Goal: Task Accomplishment & Management: Use online tool/utility

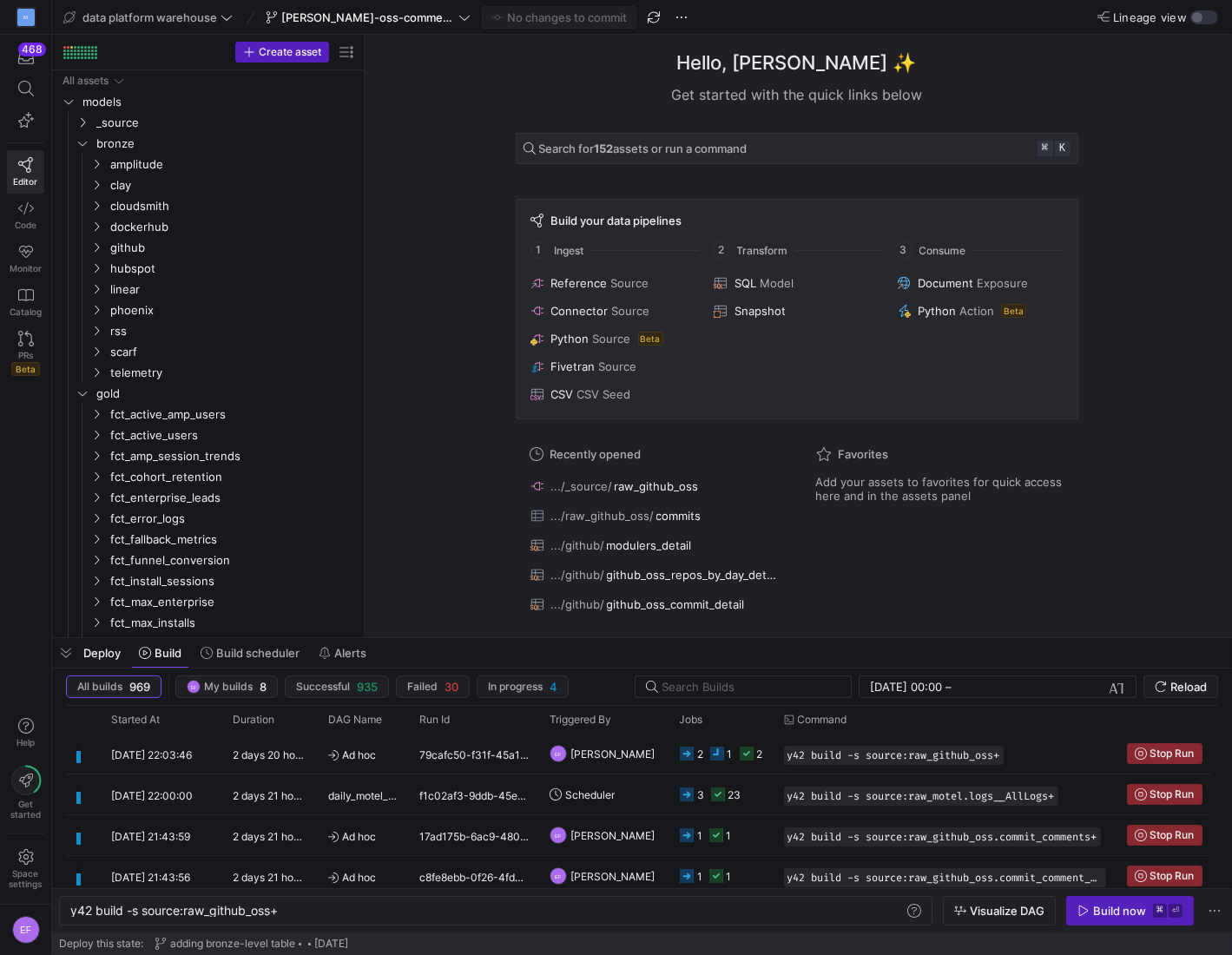
scroll to position [0, 210]
click at [95, 245] on icon "Press SPACE to select this row." at bounding box center [97, 248] width 13 height 11
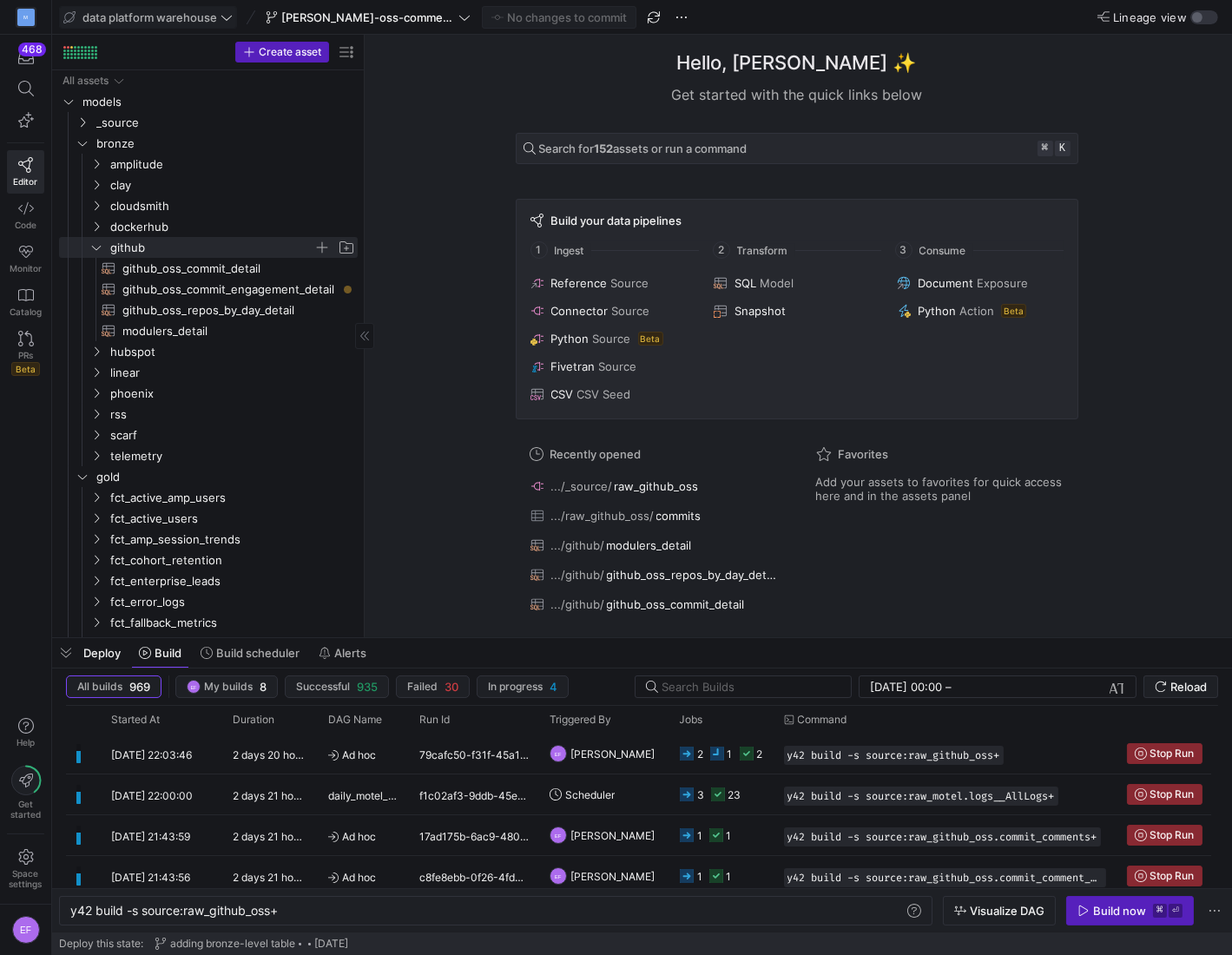
click at [226, 15] on icon at bounding box center [227, 18] width 13 height 13
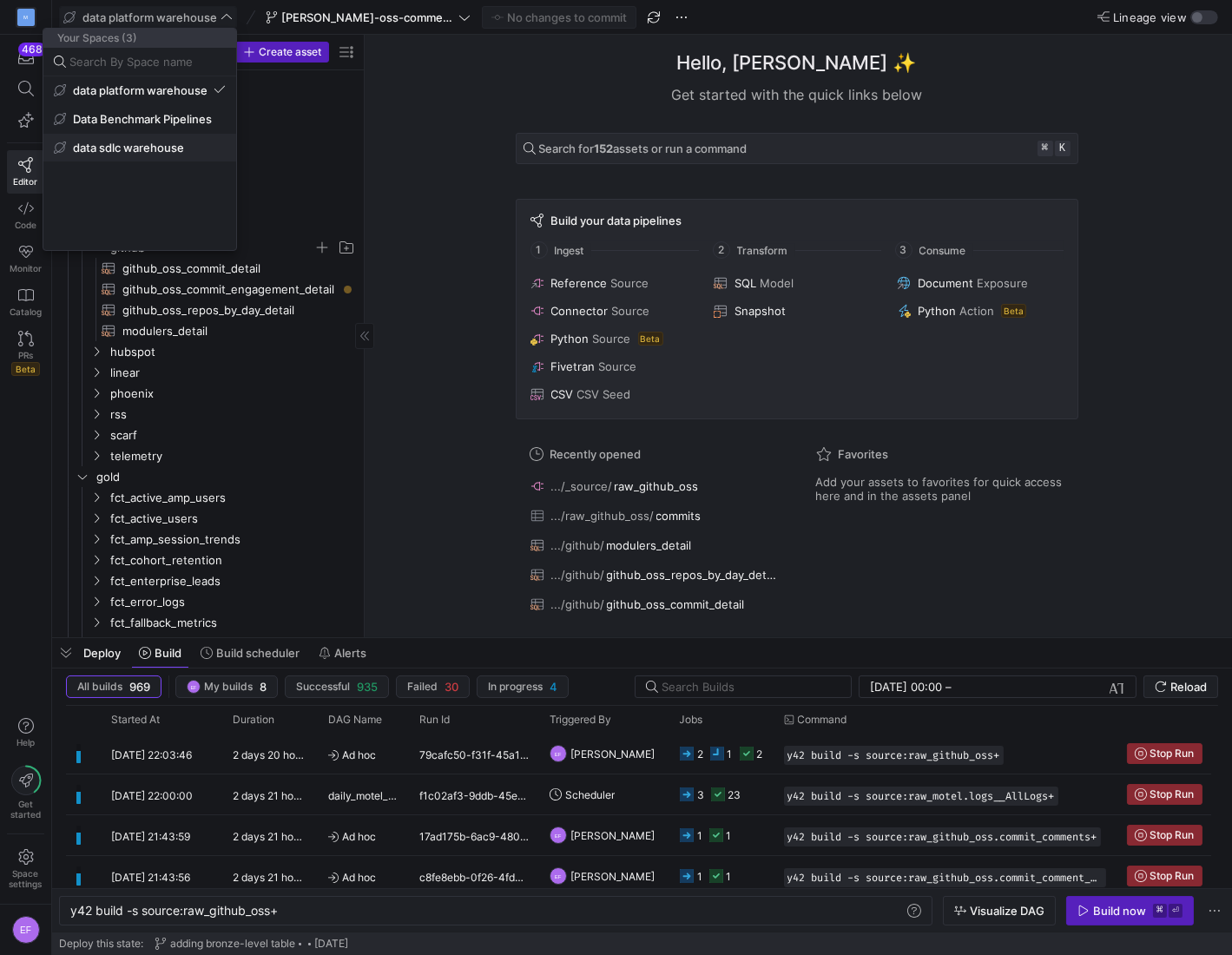
click at [194, 143] on span "data sdlc warehouse" at bounding box center [140, 148] width 172 height 14
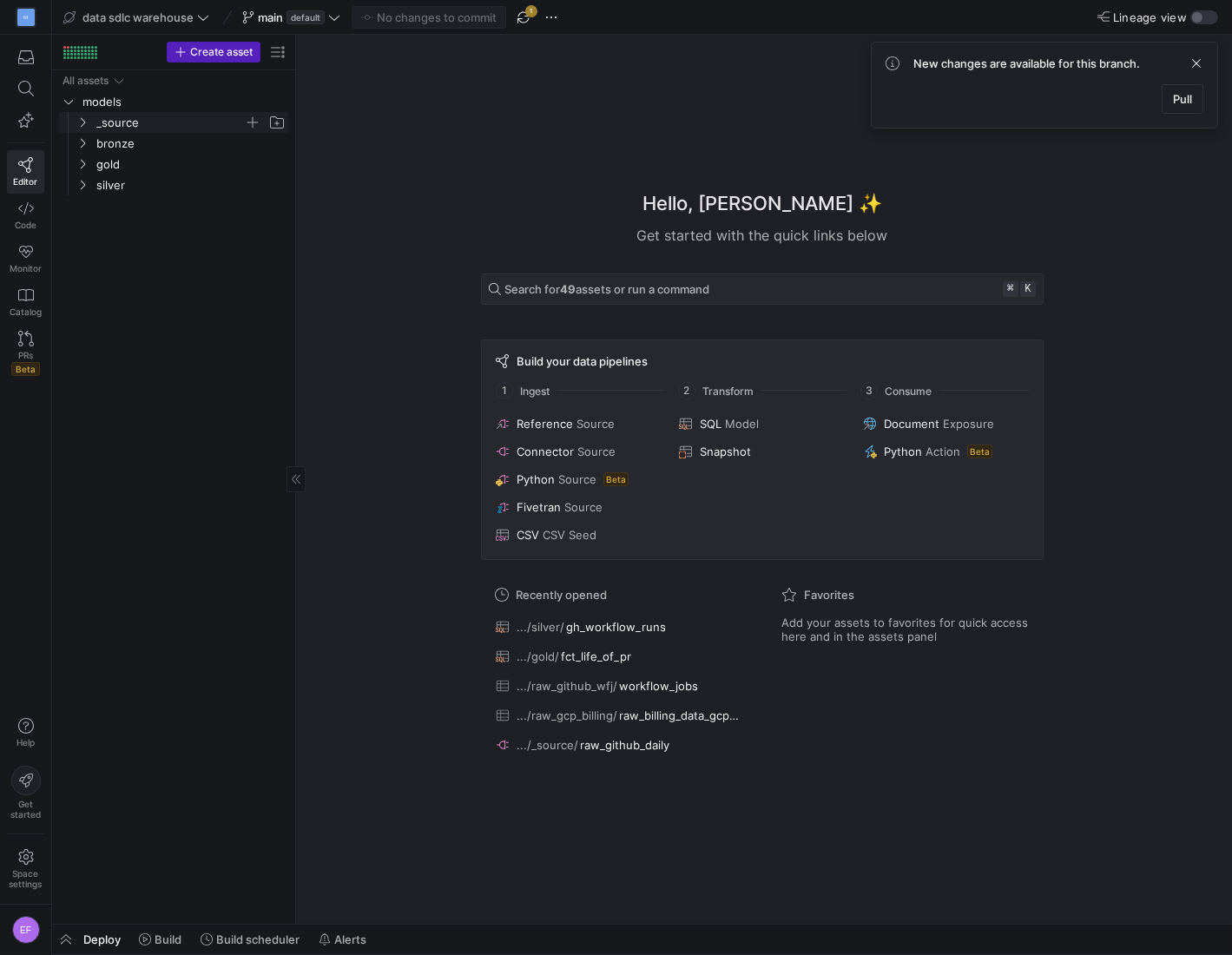
click at [81, 127] on icon "Press SPACE to select this row." at bounding box center [82, 123] width 13 height 11
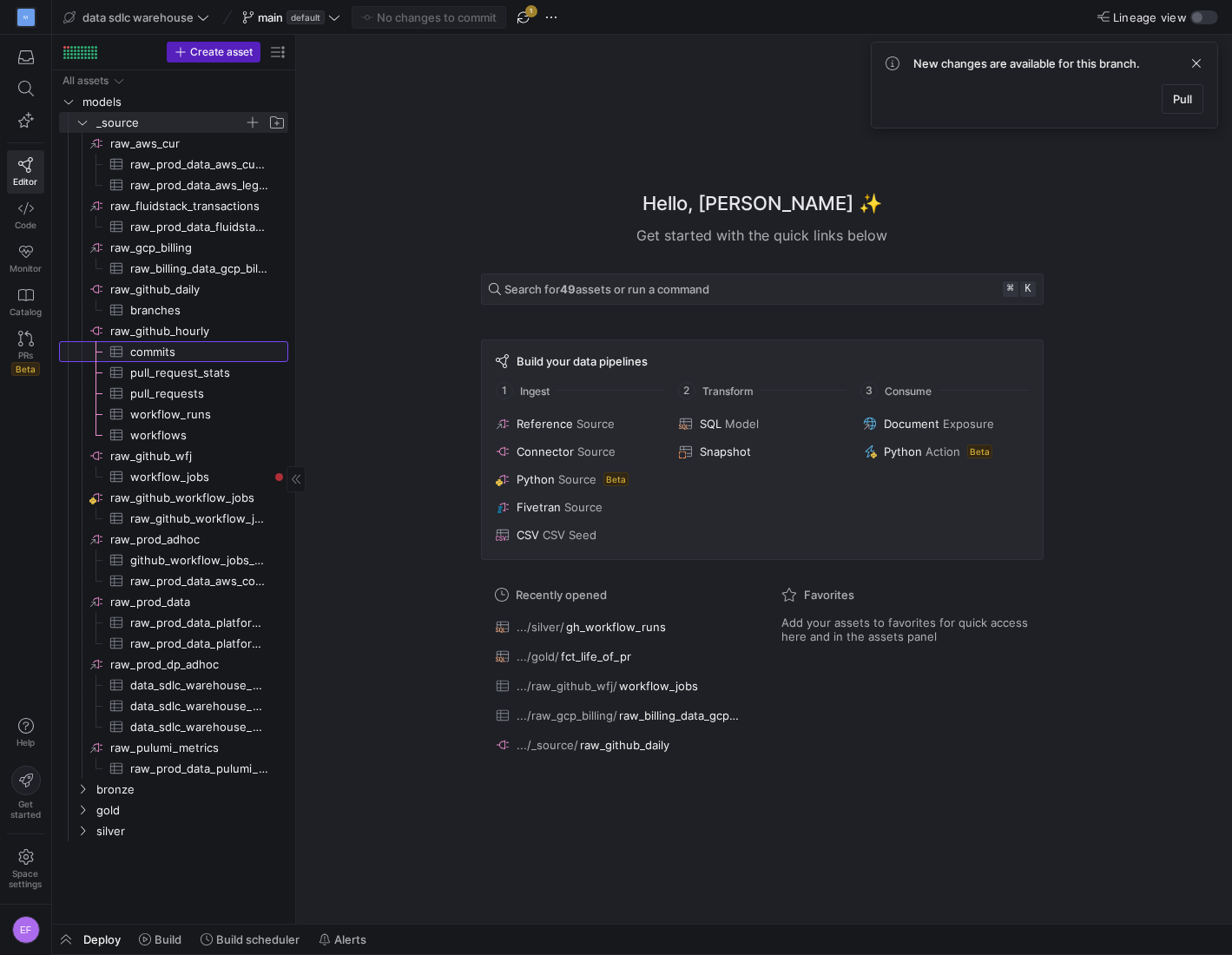
click at [181, 346] on span "commits​​​​​​​​​" at bounding box center [199, 352] width 138 height 20
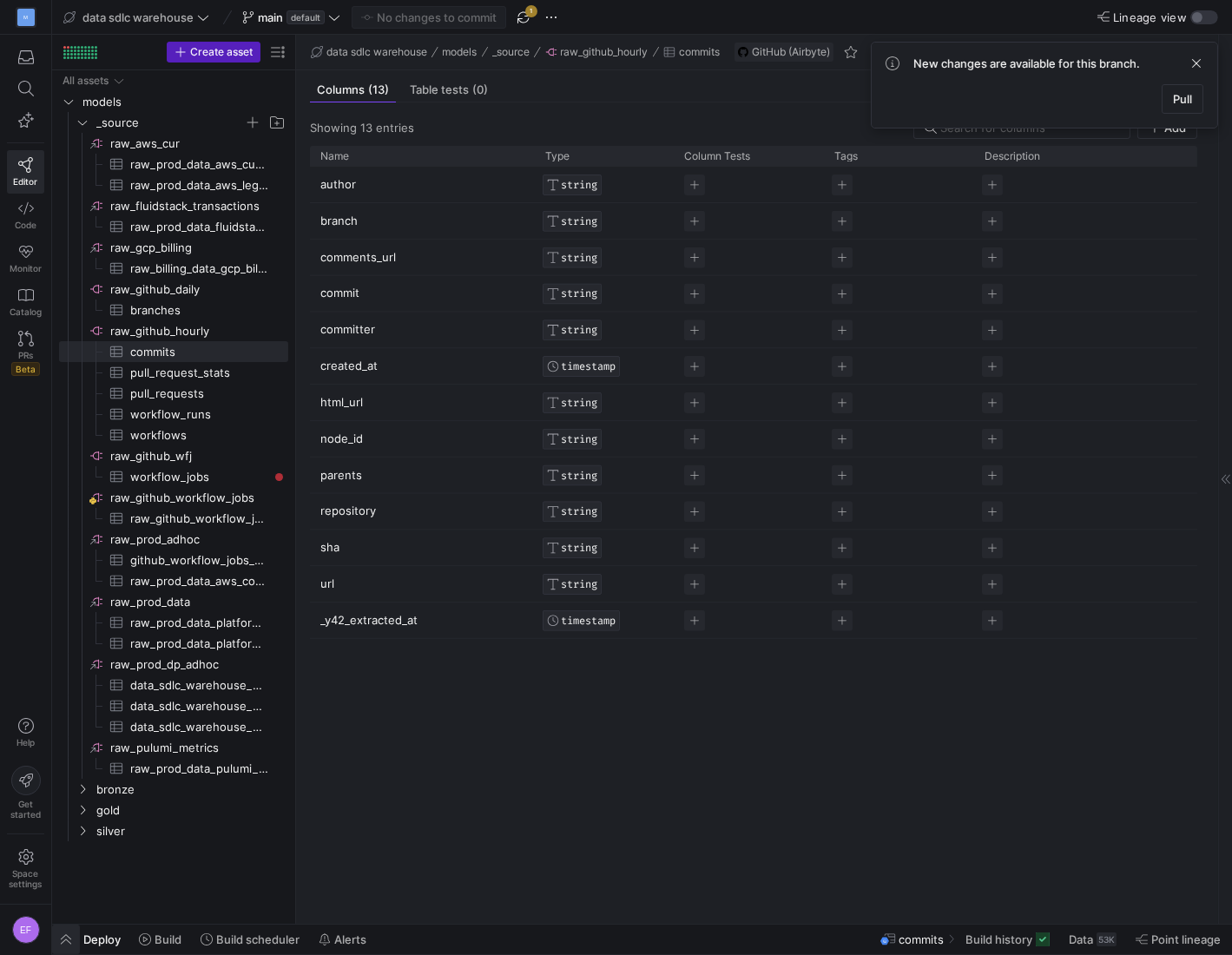
click at [73, 935] on span "button" at bounding box center [65, 939] width 28 height 30
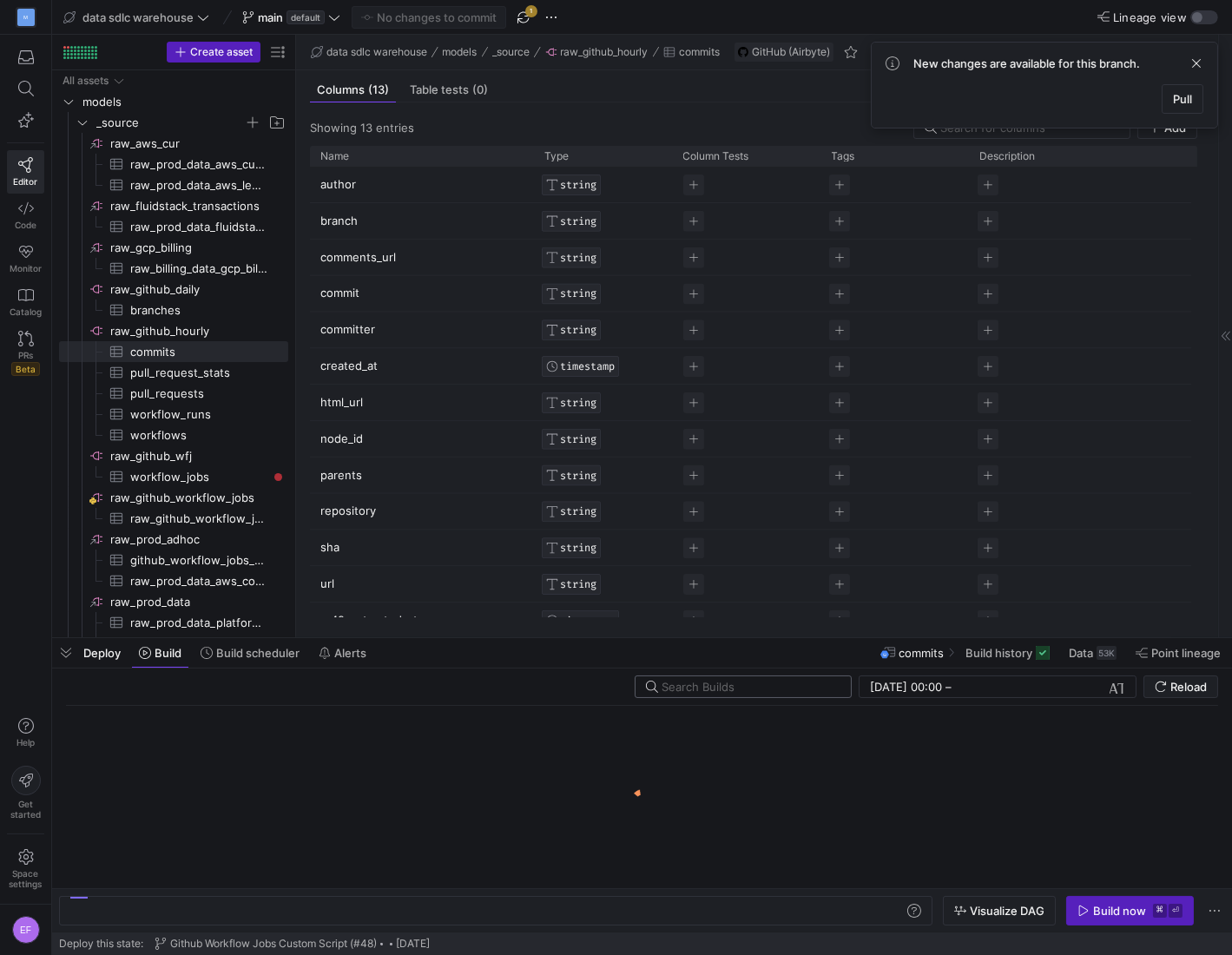
click at [791, 691] on input "text" at bounding box center [749, 686] width 175 height 14
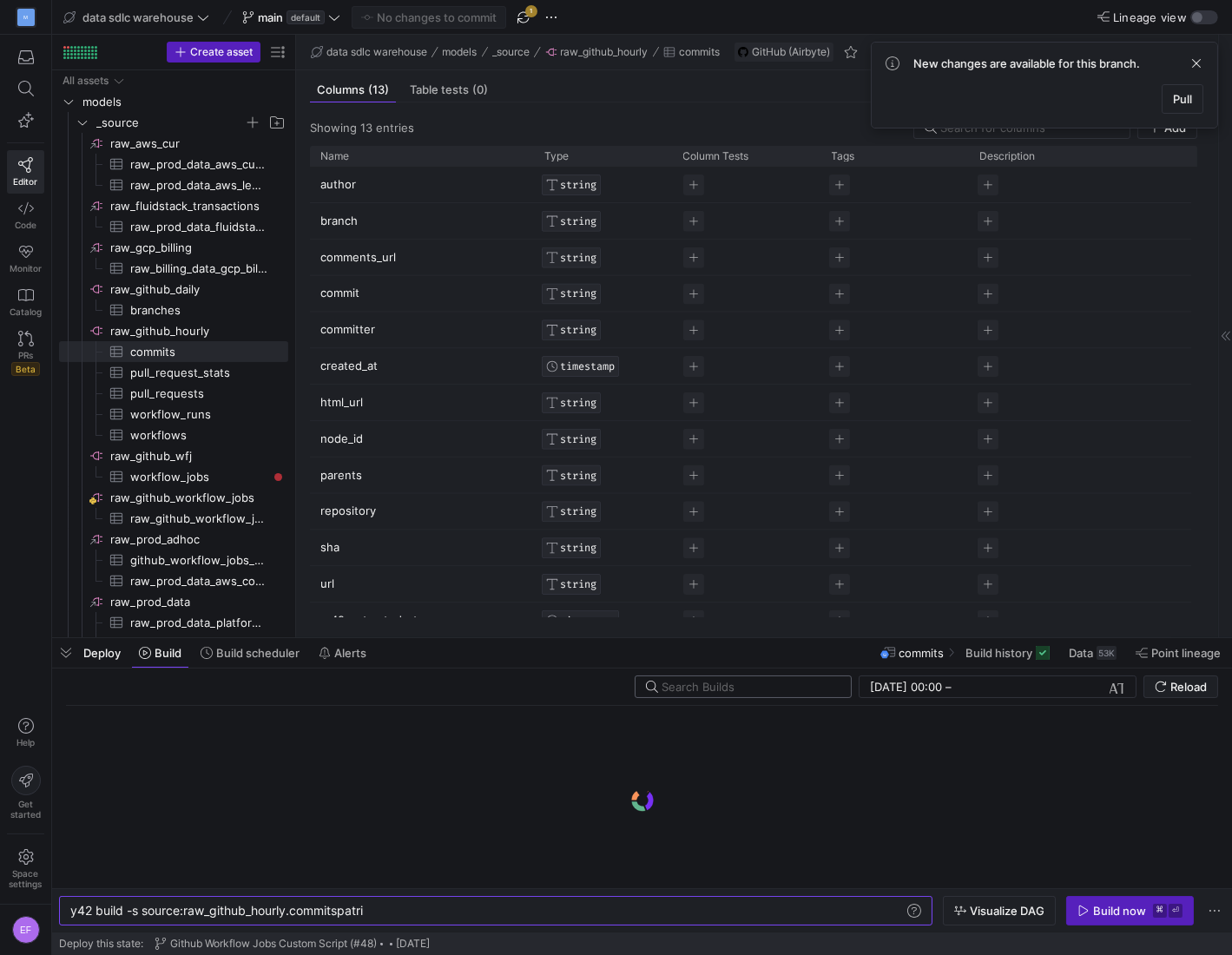
type textarea "y42 build -s source:raw_github_hourly.commits"
click at [791, 691] on input "text" at bounding box center [749, 686] width 175 height 14
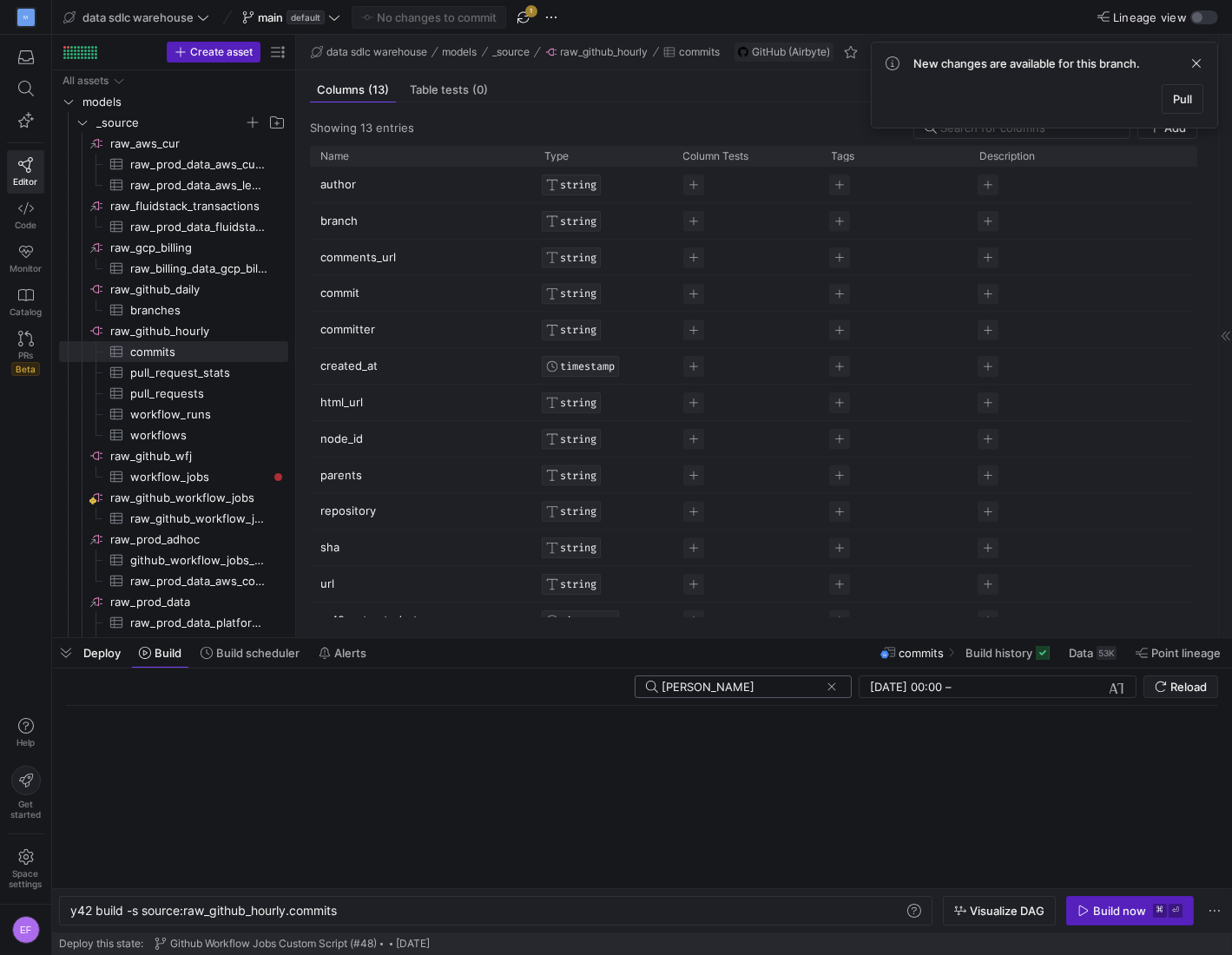
type input "patrick"
click button at bounding box center [832, 686] width 17 height 17
type input "patrick"
click button at bounding box center [832, 686] width 17 height 17
type input "p"
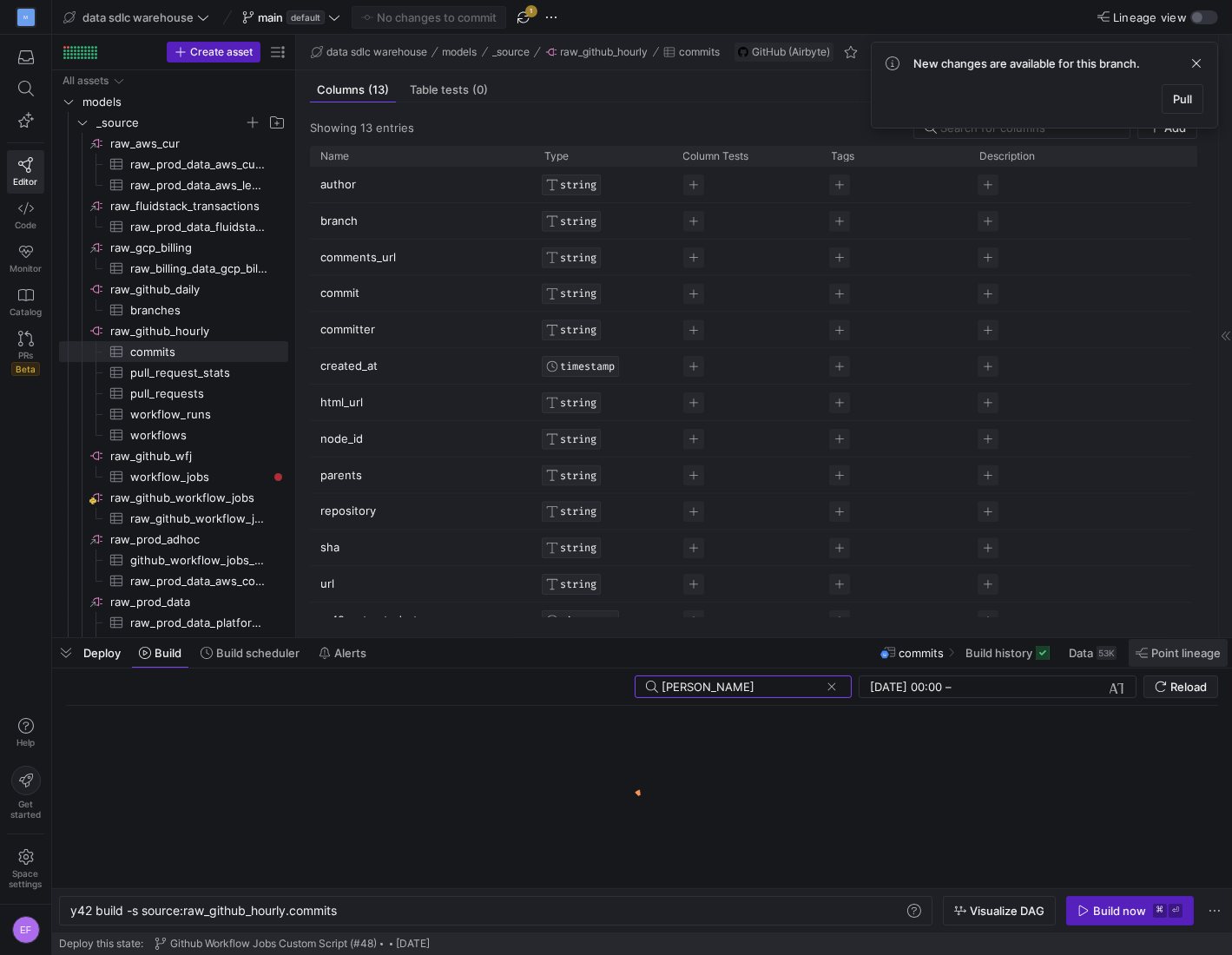
type input "dougherty"
click button at bounding box center [832, 686] width 17 height 17
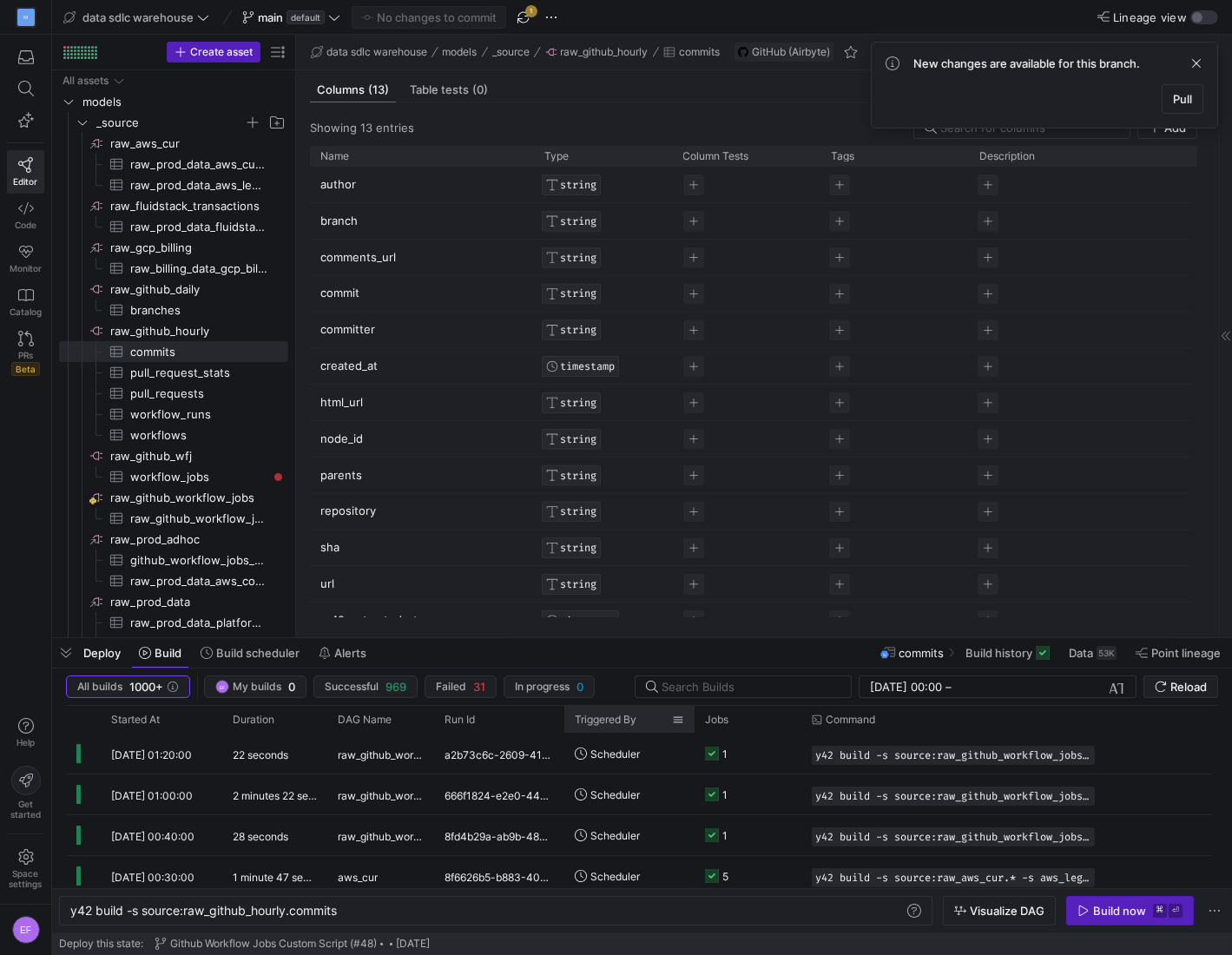
click at [620, 716] on span "Triggered By" at bounding box center [605, 720] width 62 height 13
click at [682, 718] on span at bounding box center [679, 720] width 13 height 13
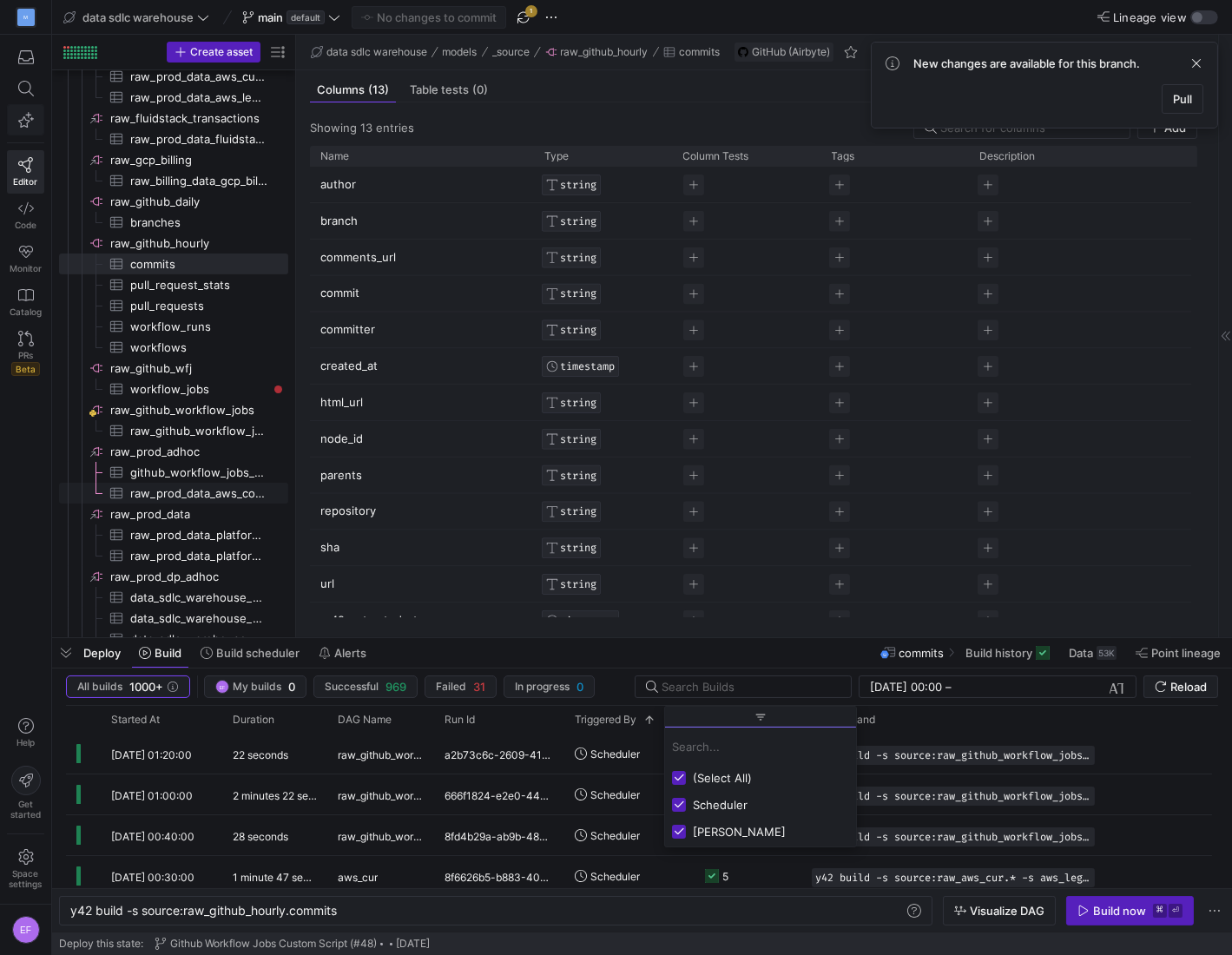
scroll to position [0, 0]
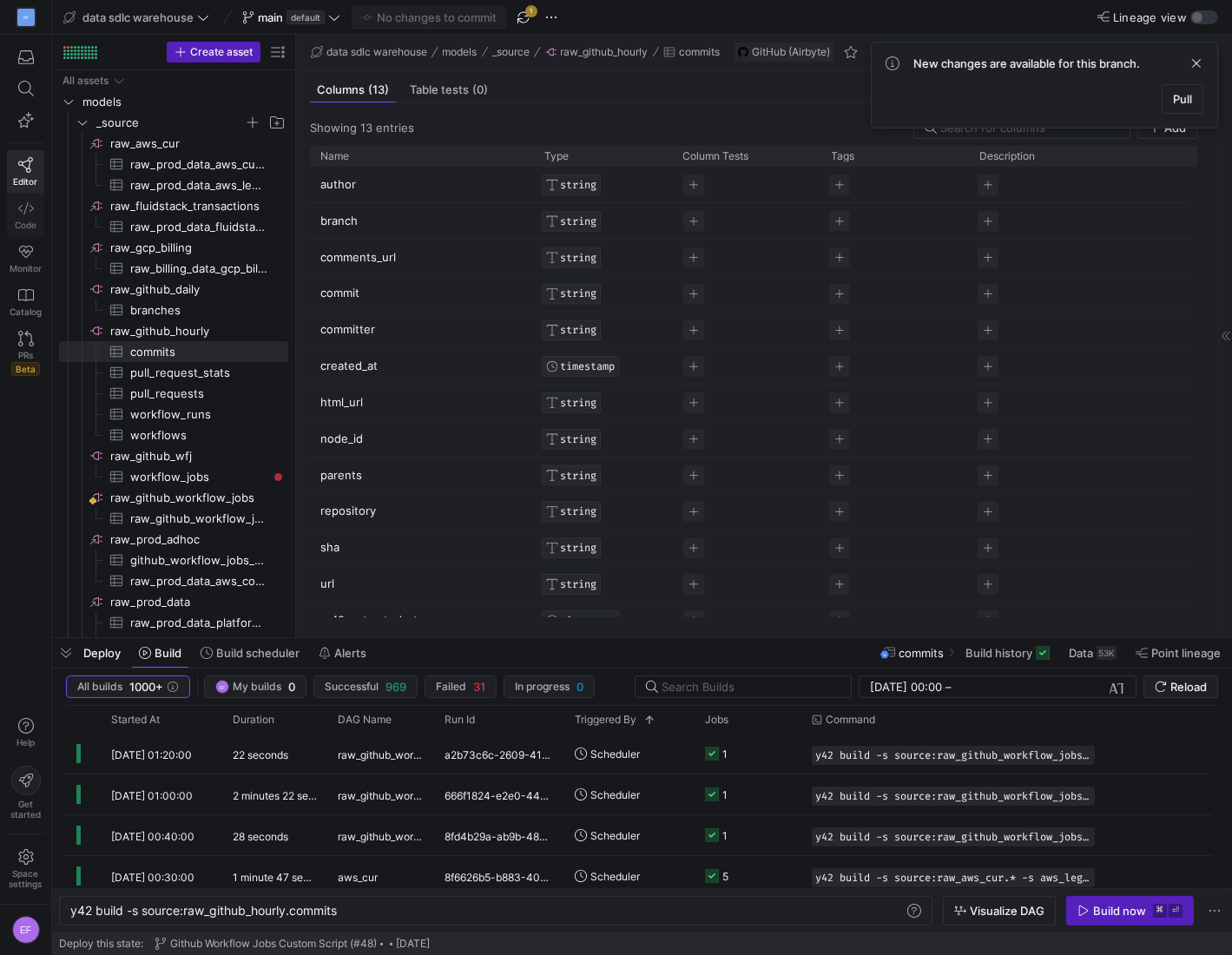
click at [21, 204] on icon at bounding box center [25, 208] width 15 height 15
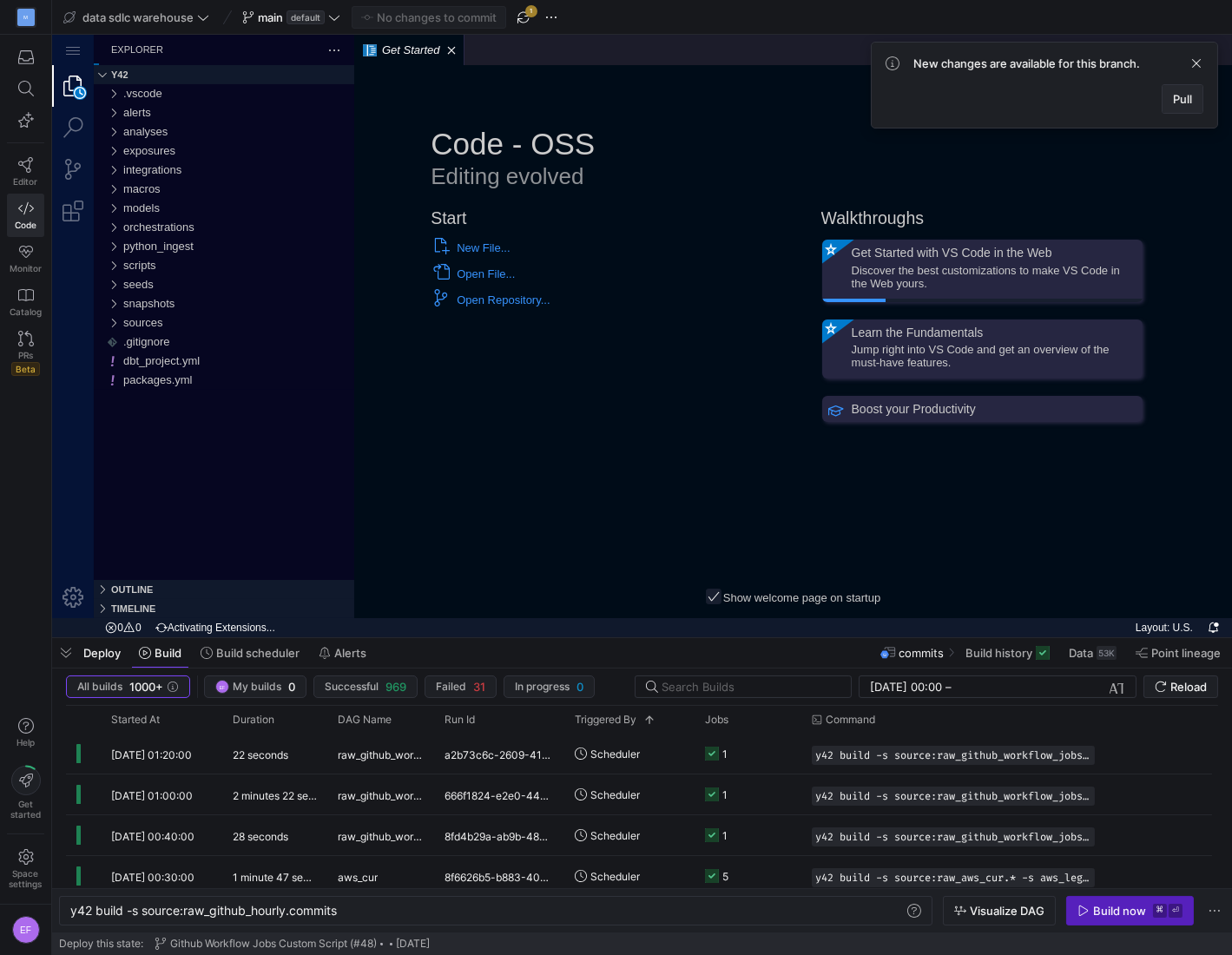
click at [1173, 98] on span "Pull" at bounding box center [1182, 99] width 19 height 14
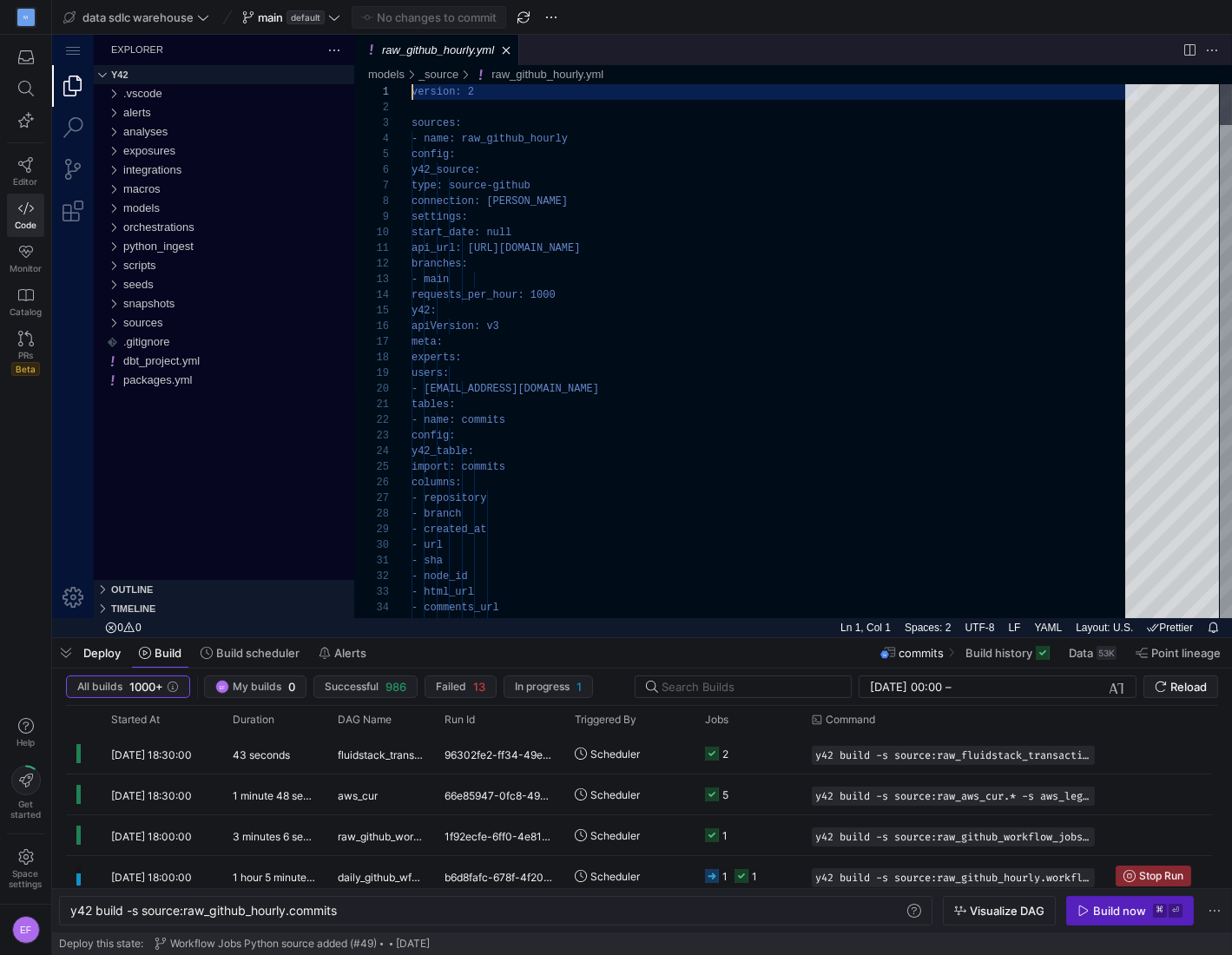
type textarea "tables: - name: commits config: y42_table: import: commits columns: - repositor…"
type textarea "y42 build"
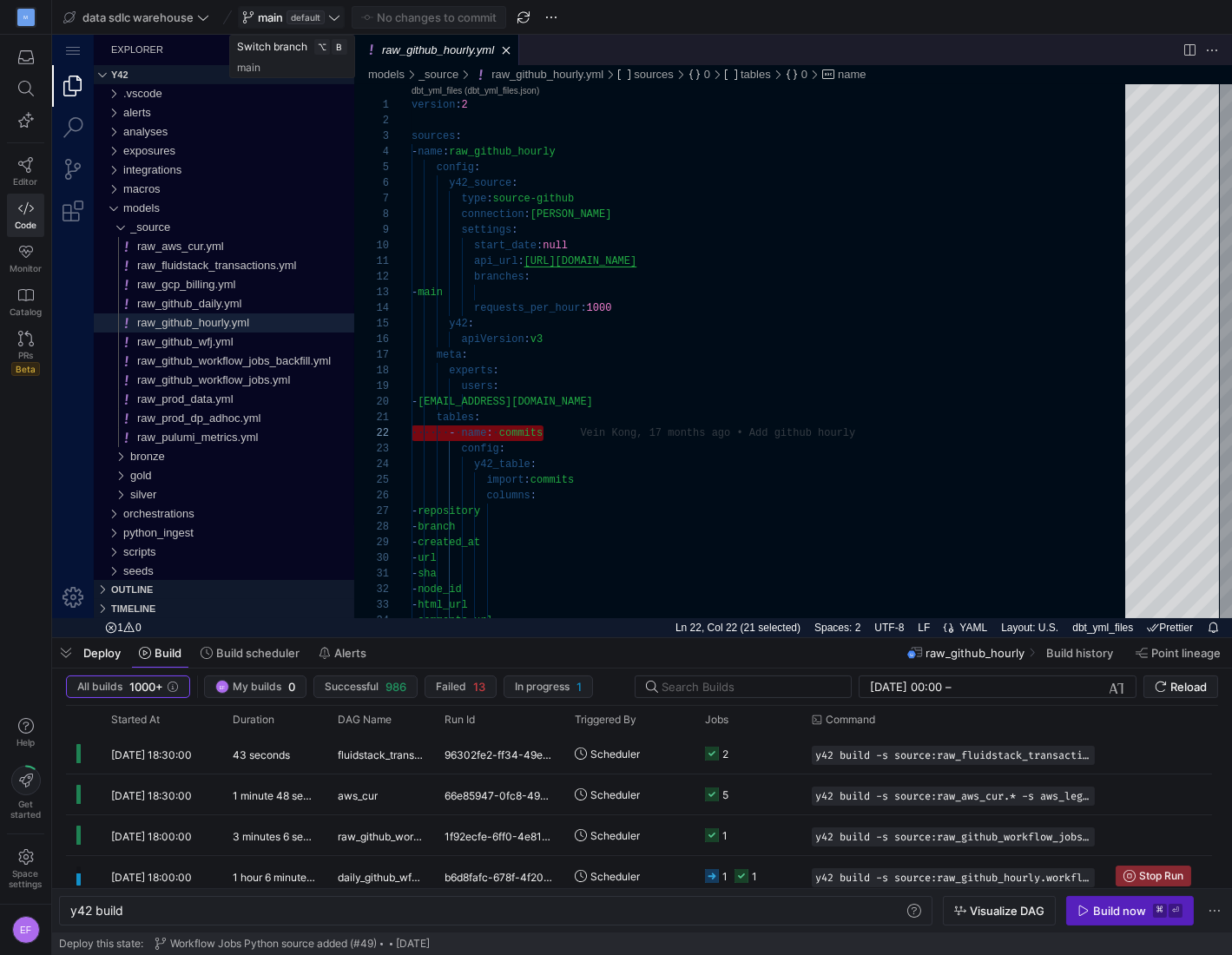
click at [335, 17] on icon at bounding box center [335, 18] width 13 height 13
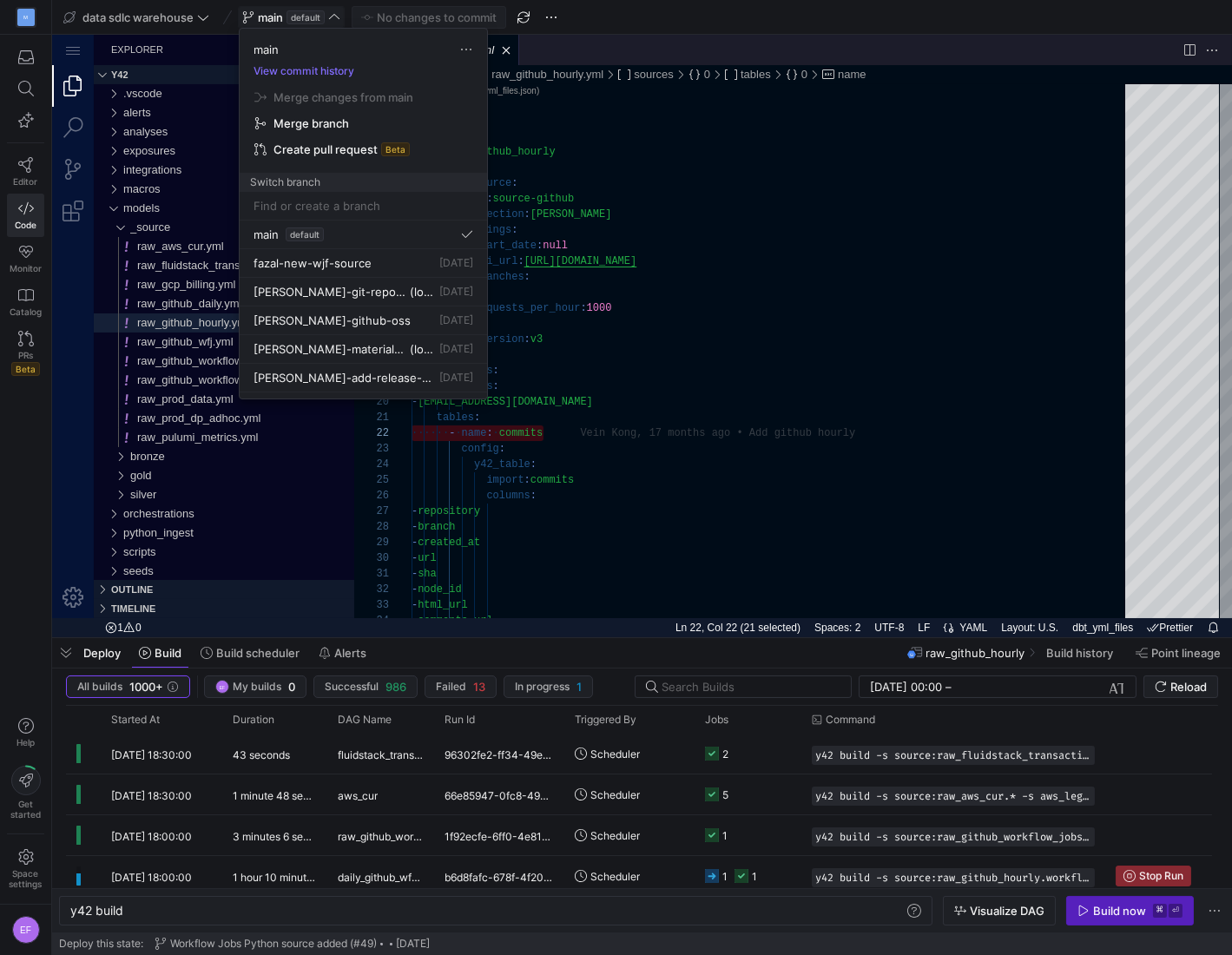
drag, startPoint x: 160, startPoint y: 910, endPoint x: -50, endPoint y: 897, distance: 210.4
click at [0, 897] on html "M Editor Code Monitor Catalog PRs Beta Help Get started Space settings EF data …" at bounding box center [616, 477] width 1232 height 955
click at [195, 900] on div at bounding box center [616, 477] width 1232 height 955
drag, startPoint x: 192, startPoint y: 902, endPoint x: 165, endPoint y: 920, distance: 32.4
click at [192, 902] on div "y42 build y42 build" at bounding box center [496, 910] width 874 height 30
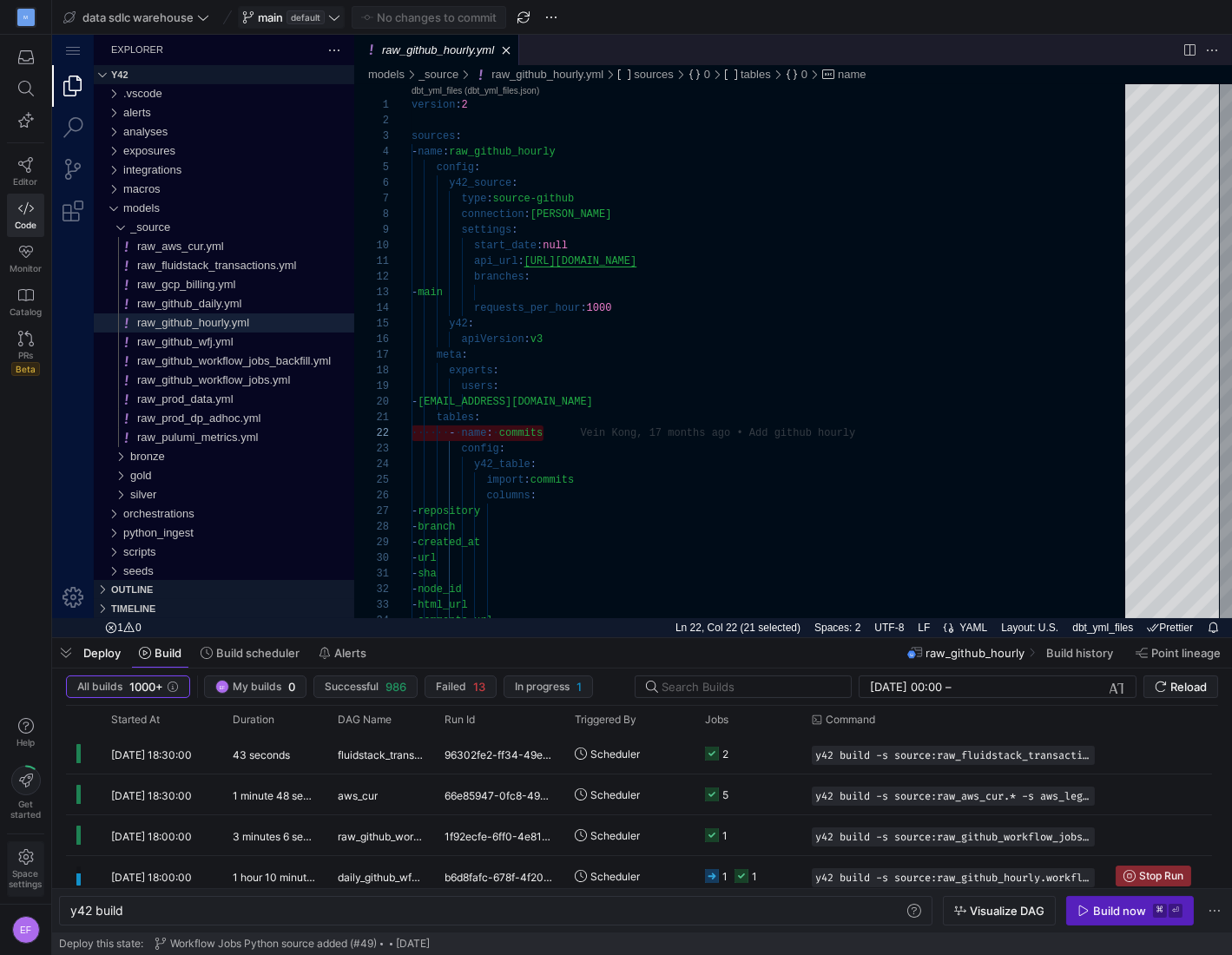
drag, startPoint x: 105, startPoint y: 912, endPoint x: 23, endPoint y: 897, distance: 83.4
click at [23, 897] on as-split "M Editor Code Monitor Catalog PRs Beta Help Get started Space settings EF data …" at bounding box center [616, 477] width 1232 height 955
click at [184, 917] on div "y42 build y42 build" at bounding box center [496, 910] width 874 height 30
drag, startPoint x: 101, startPoint y: 908, endPoint x: 20, endPoint y: 902, distance: 81.2
click at [71, 904] on div "y42 build" at bounding box center [488, 911] width 834 height 14
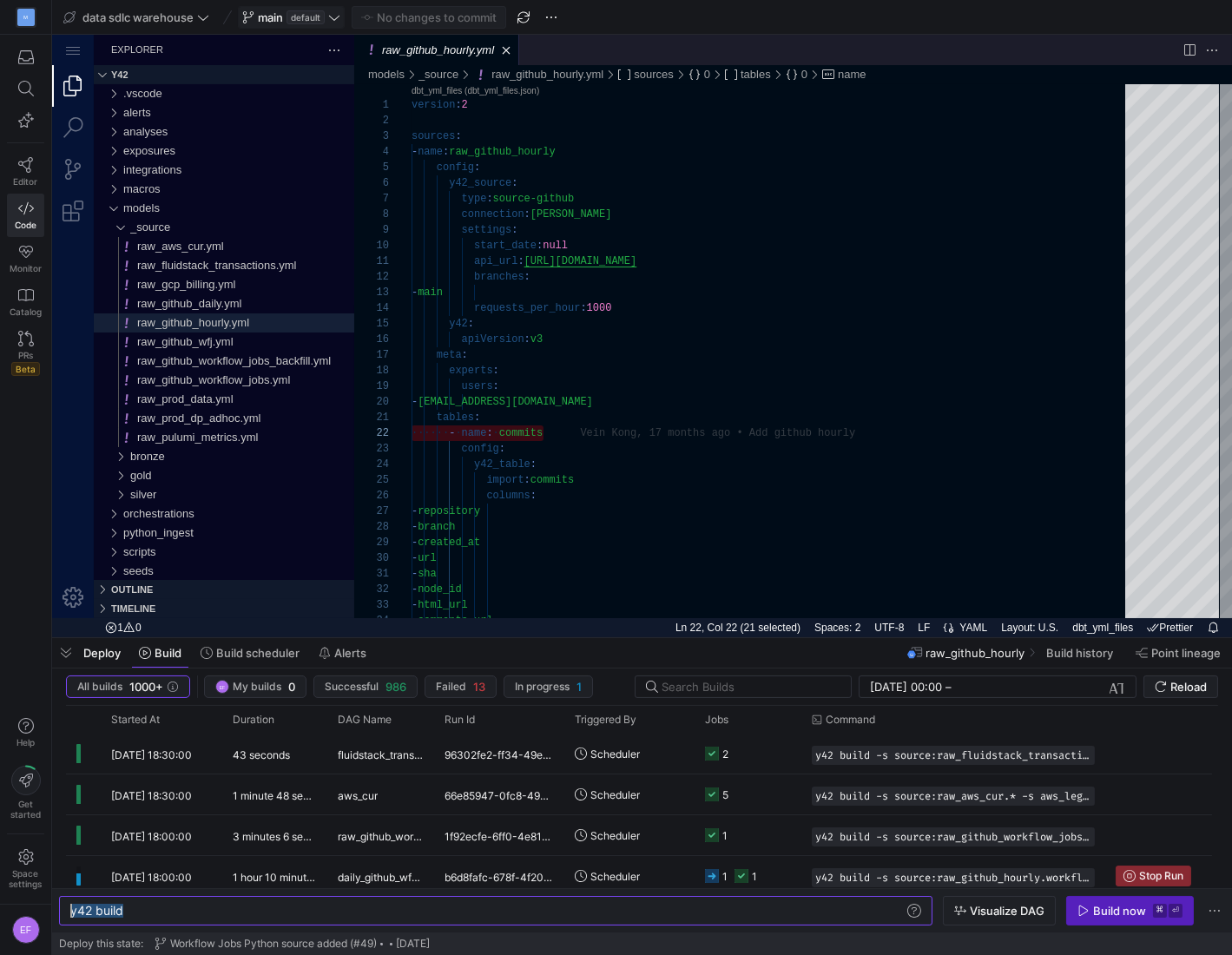
type textarea "y42 build -s source:raw_github_hourly.commits+"
click at [1118, 907] on div "Build now" at bounding box center [1119, 911] width 53 height 14
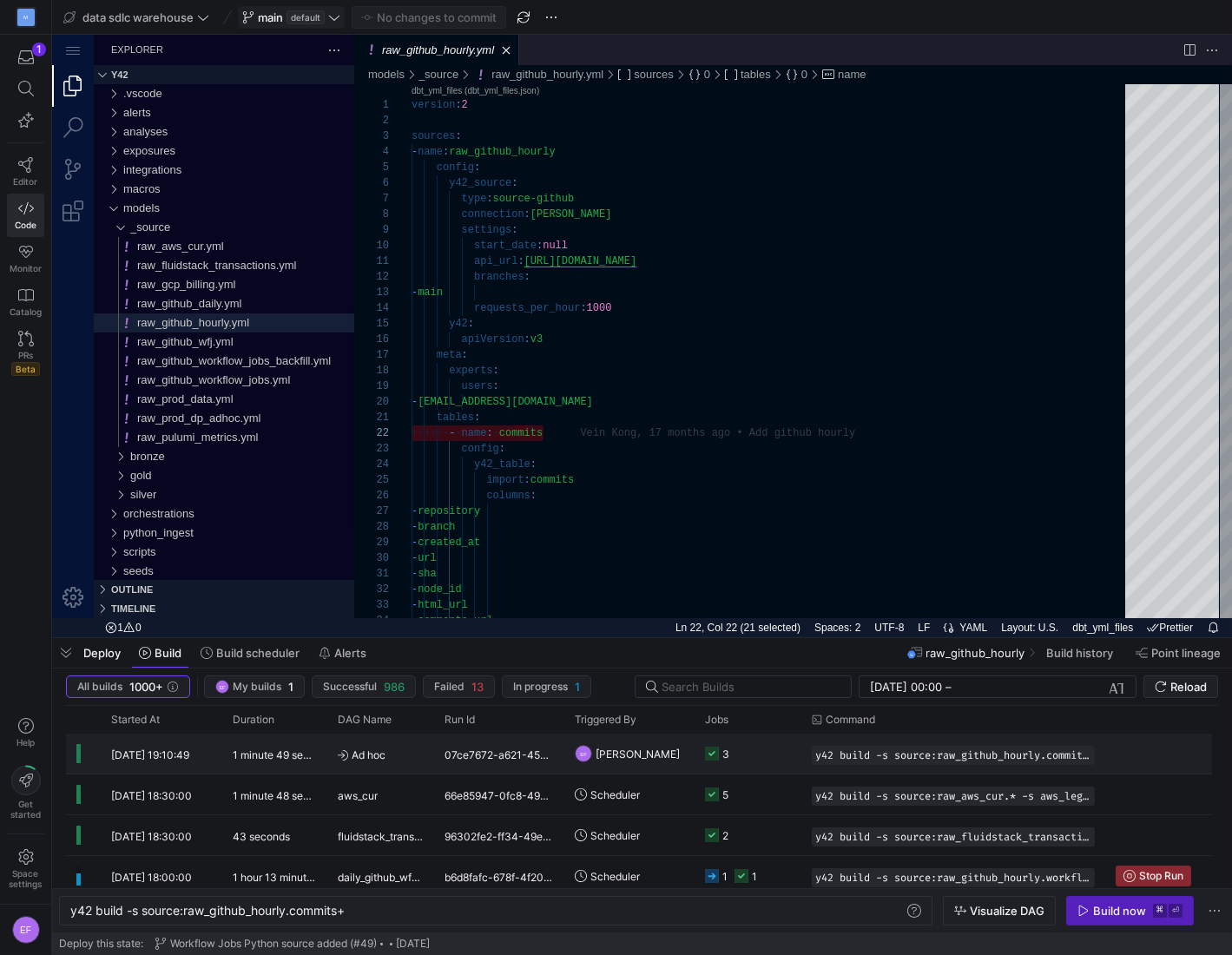
click at [757, 757] on y42-job-status-cell-renderer "3" at bounding box center [749, 754] width 86 height 38
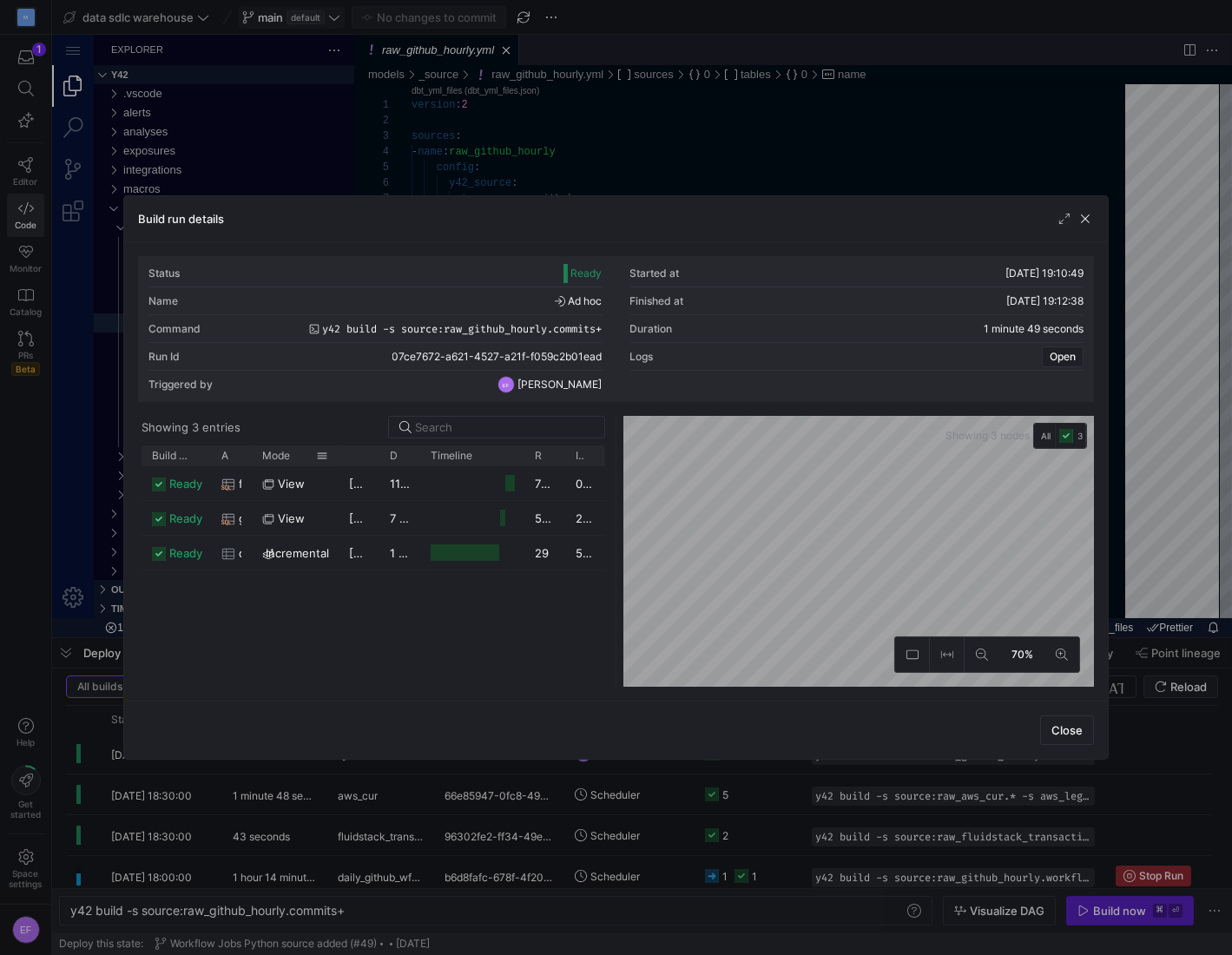
click at [252, 456] on div "Mode" at bounding box center [295, 456] width 87 height 20
click at [246, 457] on div "Asset" at bounding box center [232, 456] width 41 height 20
drag, startPoint x: 249, startPoint y: 457, endPoint x: 391, endPoint y: 469, distance: 142.5
click at [391, 469] on div "Build status Asset Mode 1" at bounding box center [373, 567] width 464 height 242
click at [316, 519] on div "gh_commits" at bounding box center [302, 519] width 162 height 34
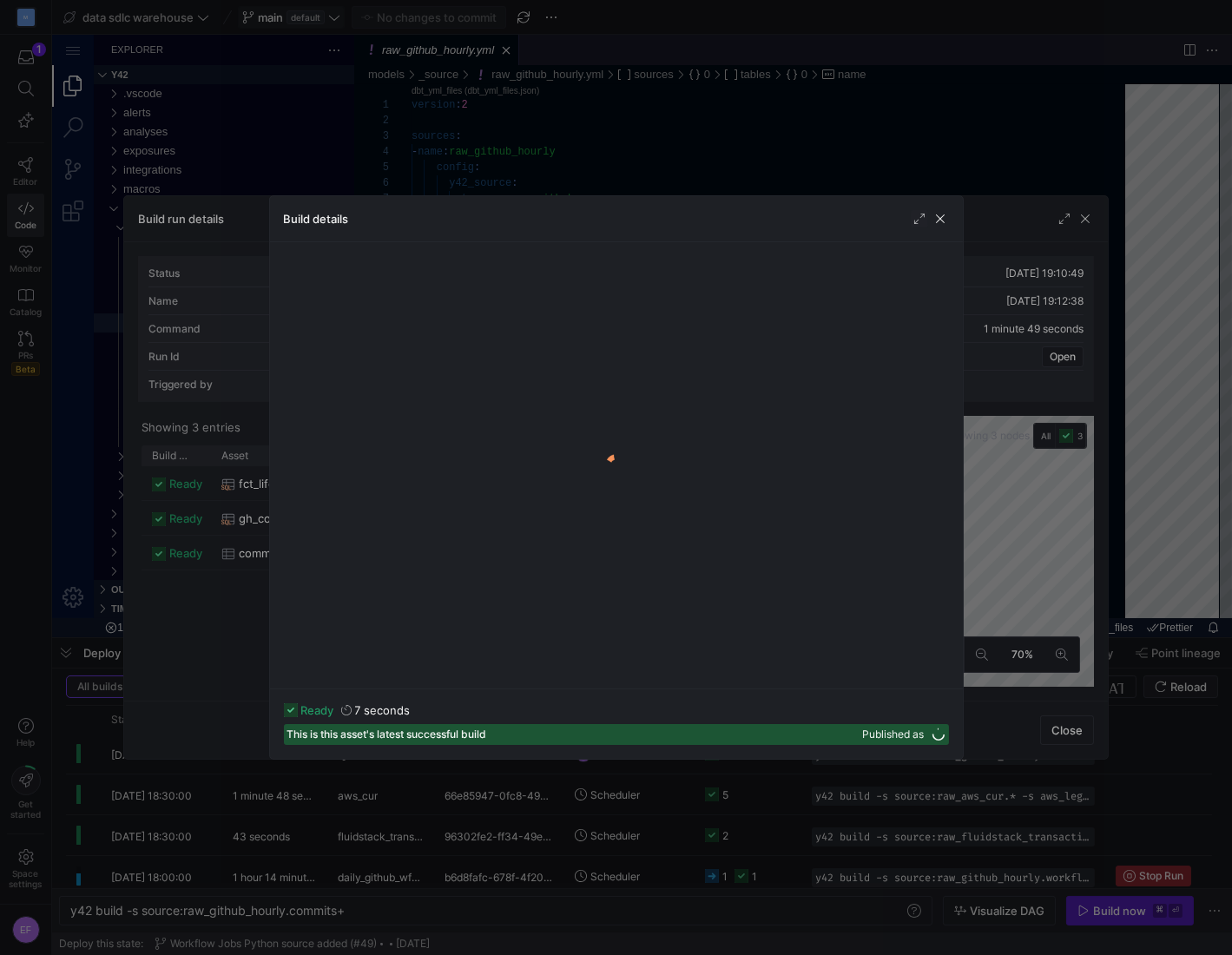
click at [139, 637] on div at bounding box center [616, 477] width 1232 height 955
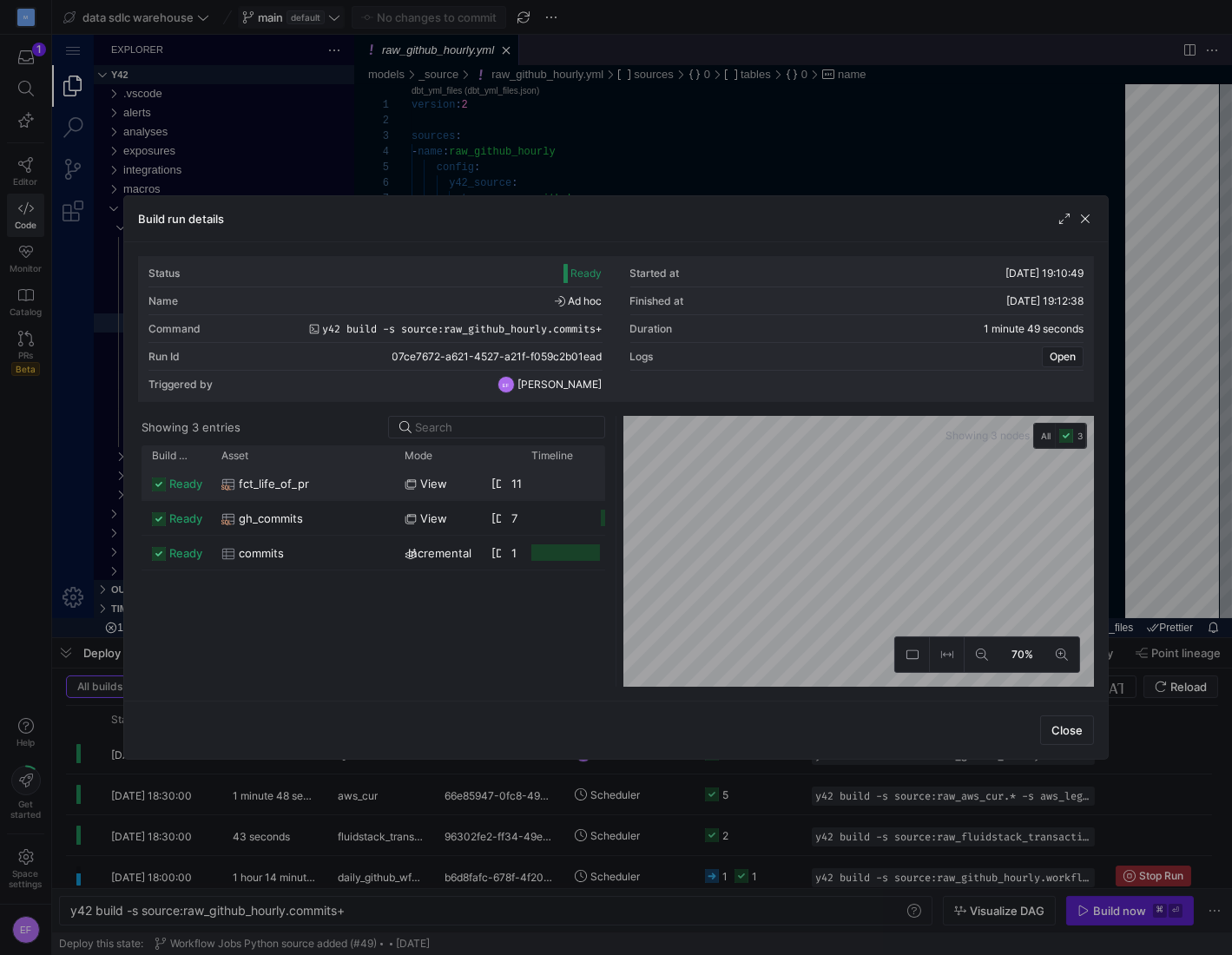
click at [295, 490] on span "fct_life_of_pr" at bounding box center [274, 484] width 71 height 34
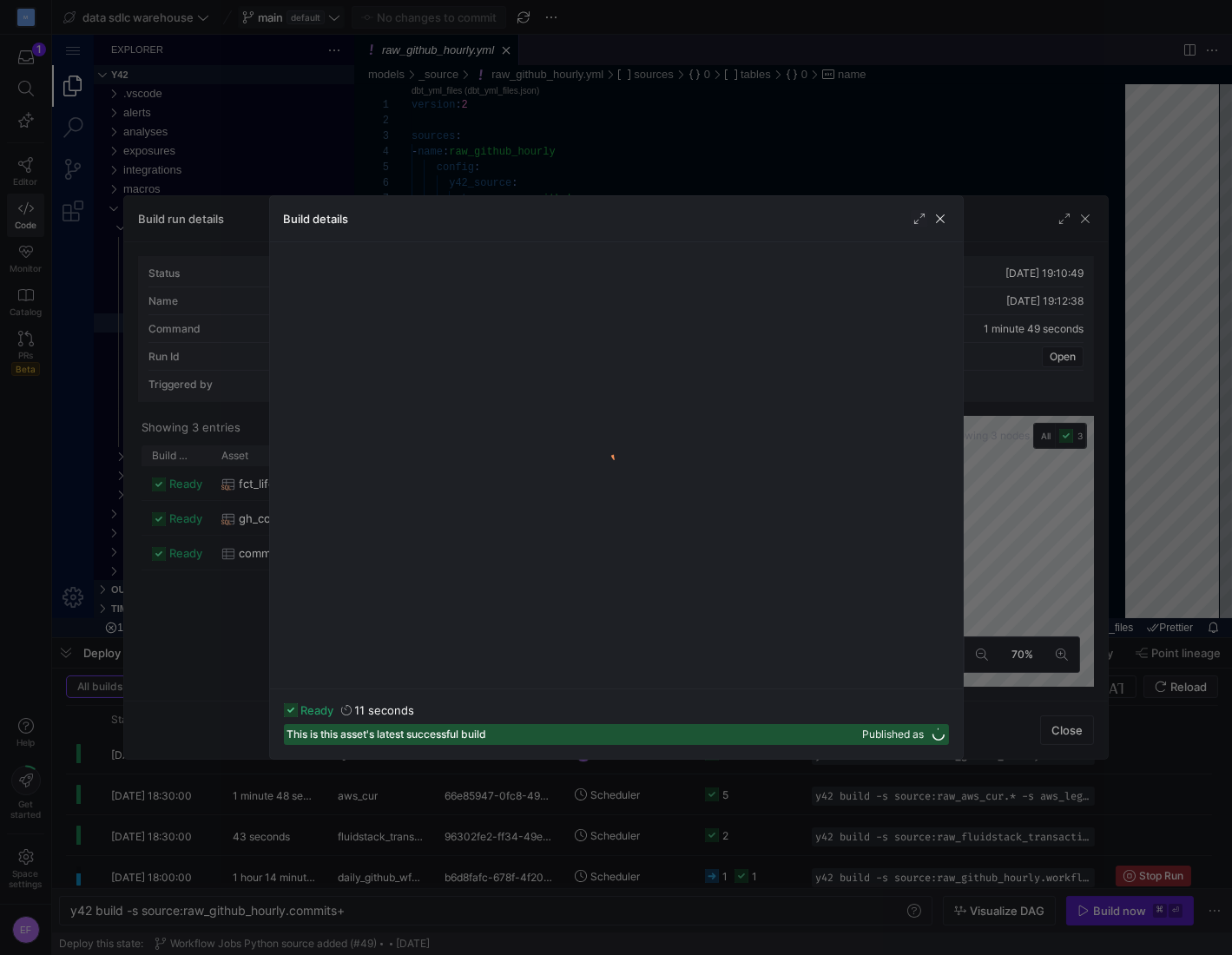
drag, startPoint x: 265, startPoint y: 538, endPoint x: 250, endPoint y: 568, distance: 33.5
click at [261, 542] on div at bounding box center [616, 477] width 1232 height 955
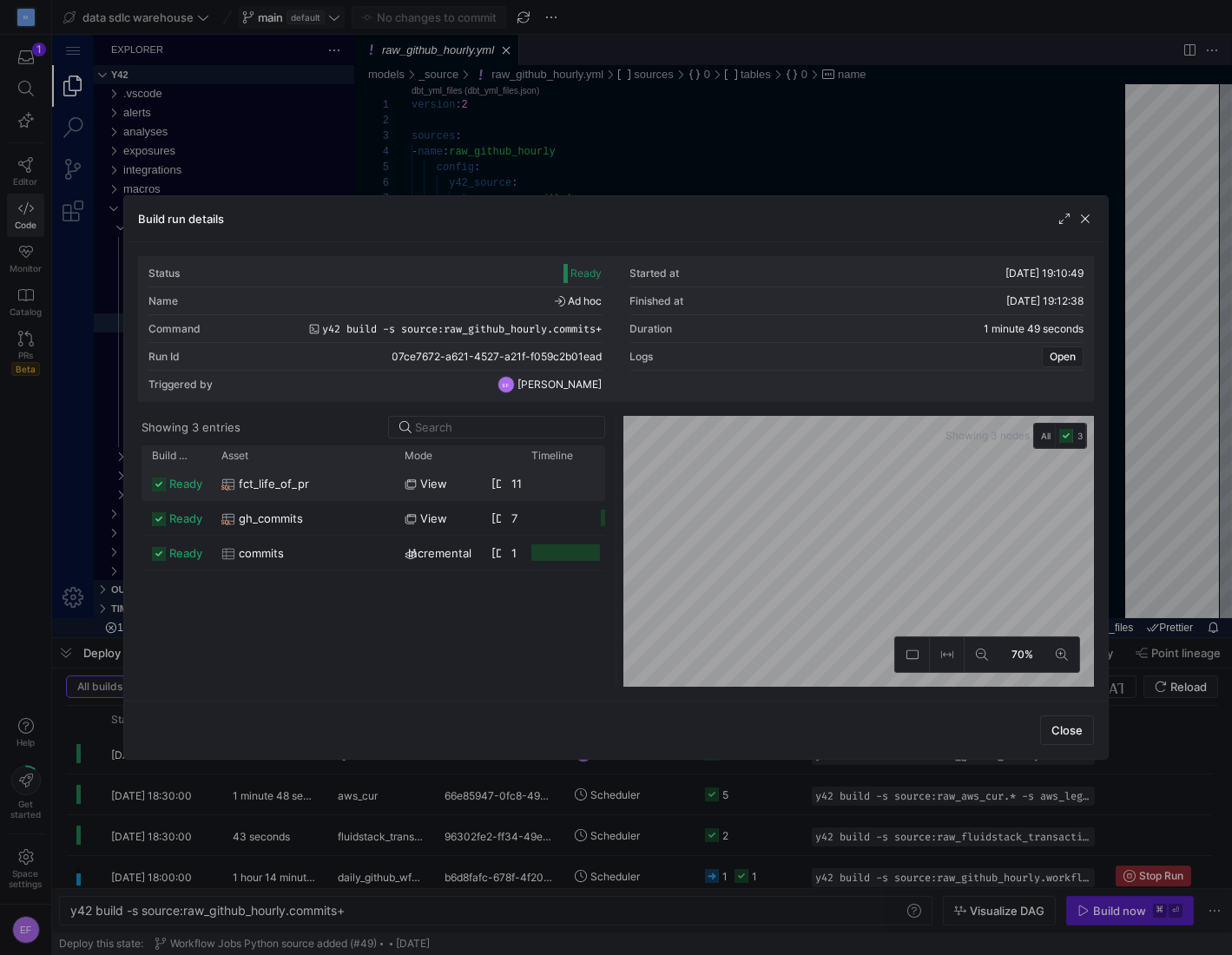
click at [408, 479] on icon "Press SPACE to select this row." at bounding box center [411, 484] width 13 height 13
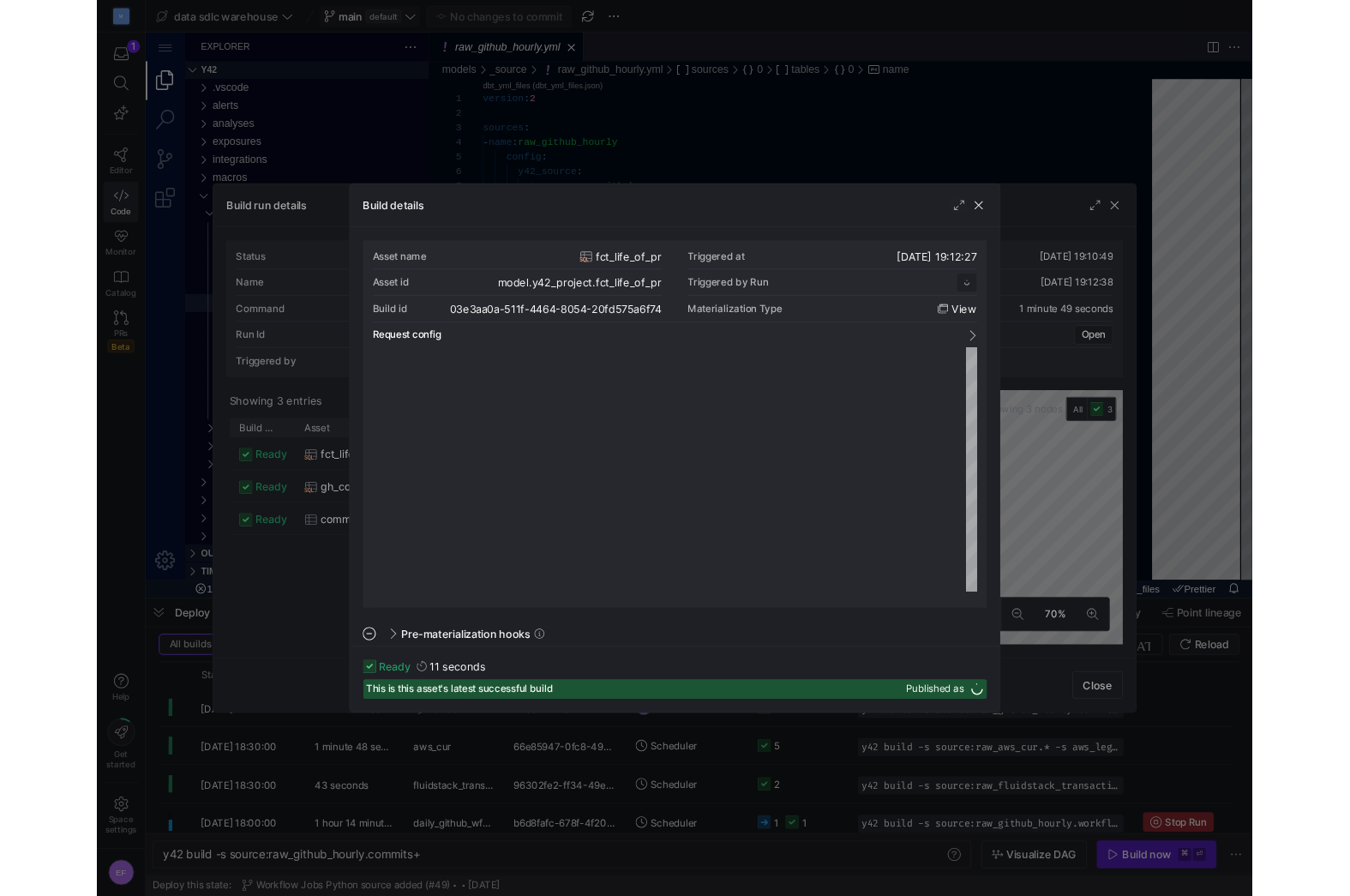
scroll to position [155, 0]
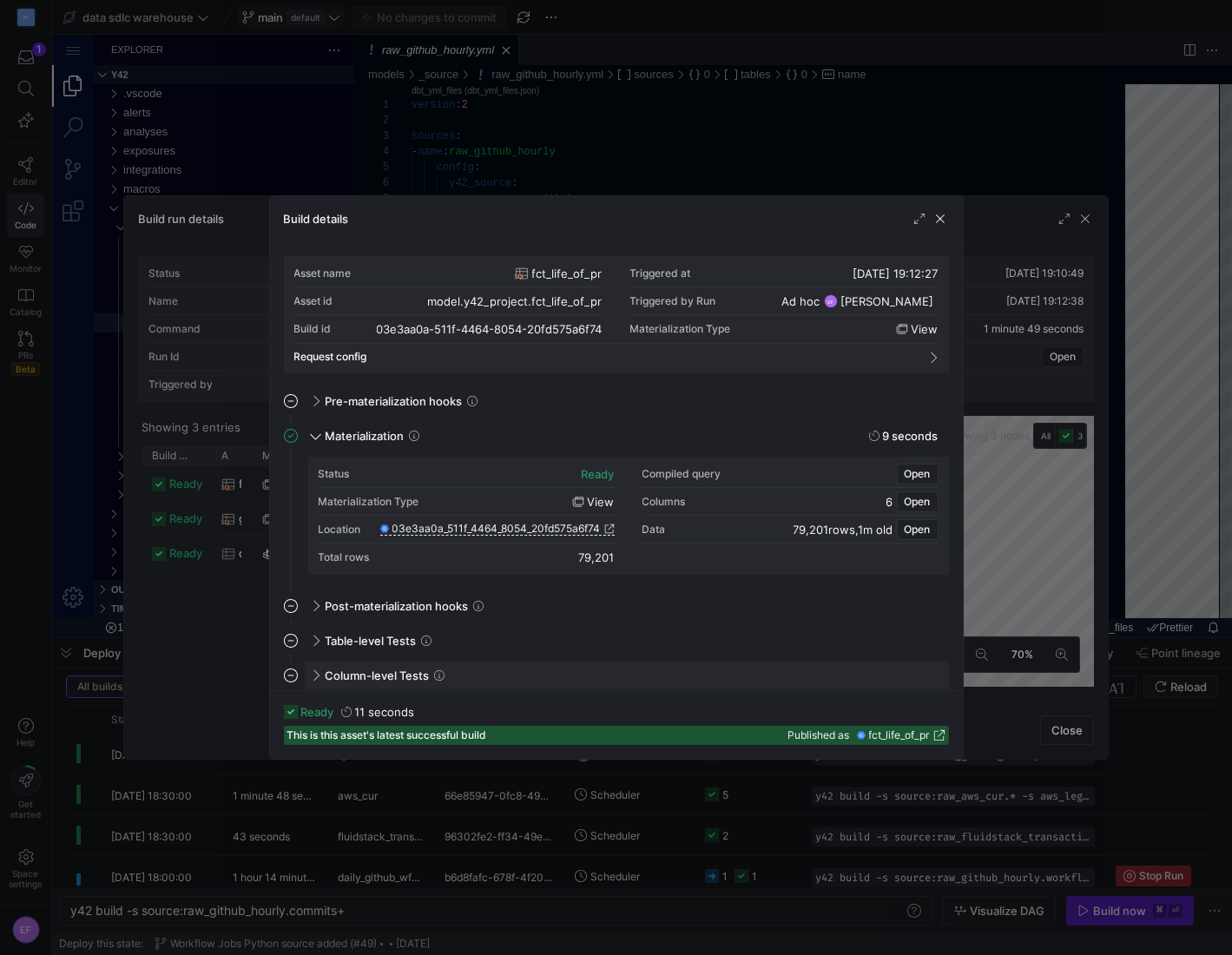
click at [318, 672] on span at bounding box center [313, 676] width 14 height 8
click at [318, 671] on span at bounding box center [315, 674] width 8 height 14
click at [610, 528] on icon at bounding box center [610, 529] width 11 height 11
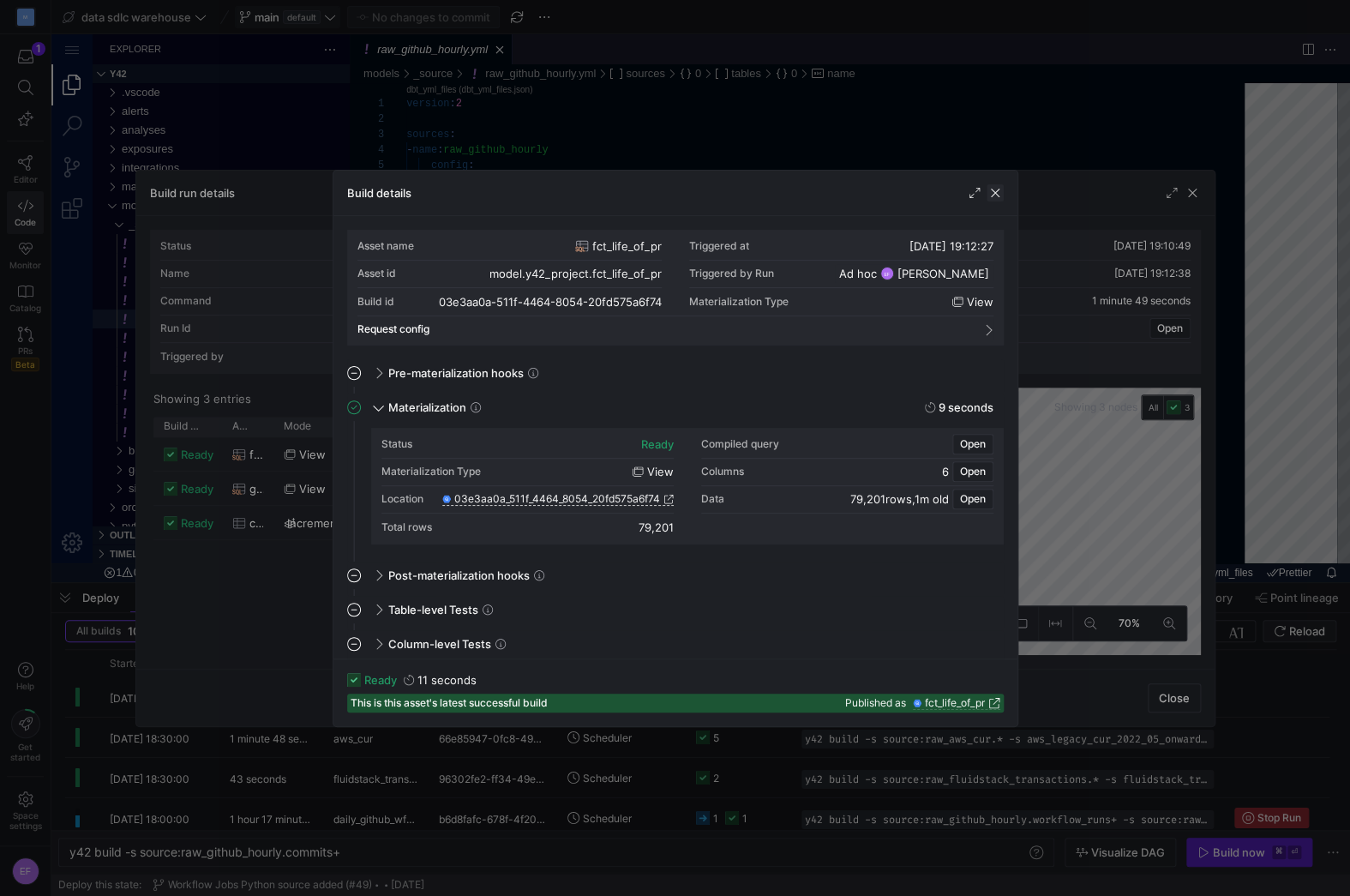
click at [992, 189] on span "button" at bounding box center [994, 193] width 17 height 17
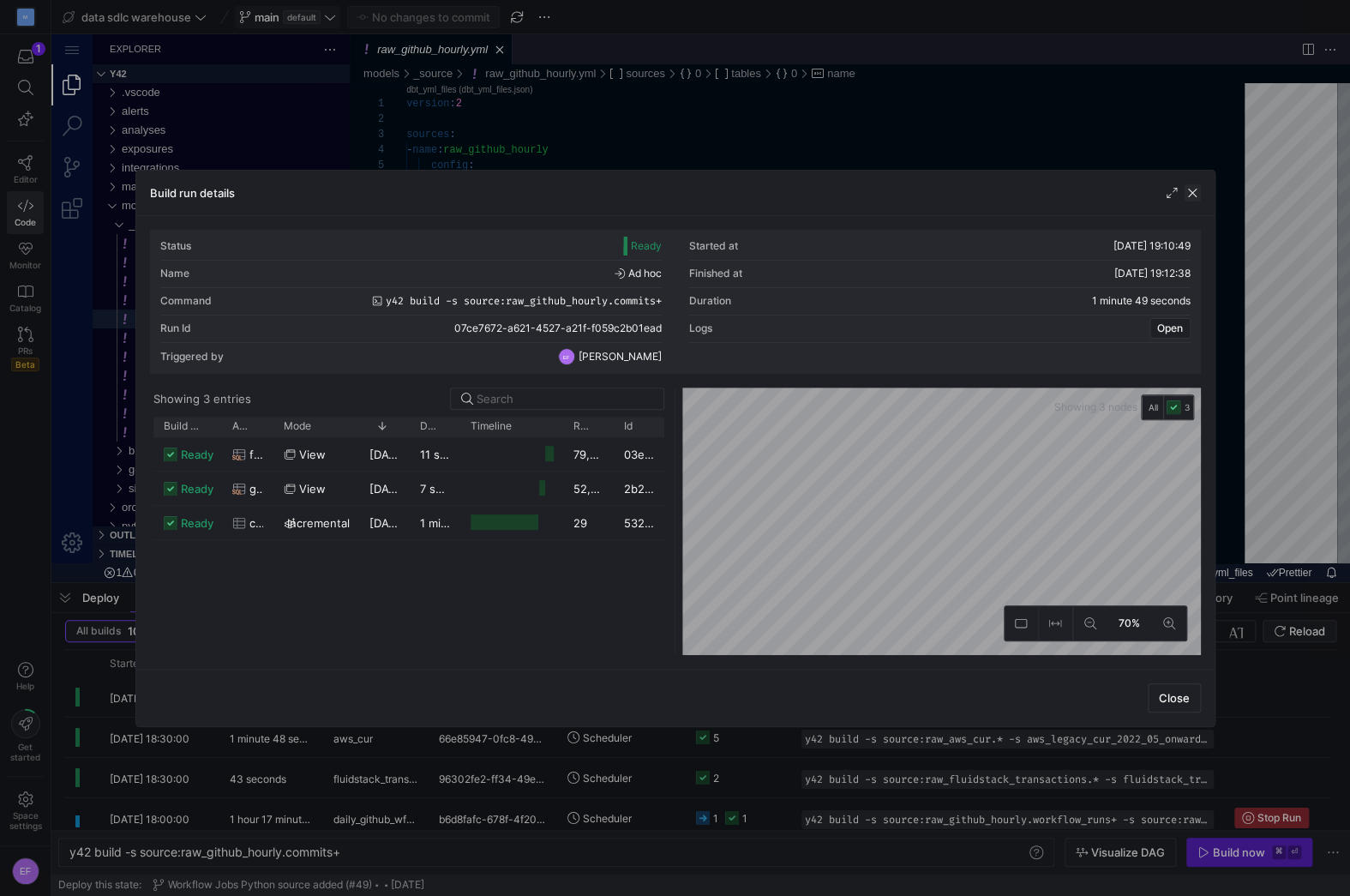
click at [1195, 188] on span "button" at bounding box center [1191, 193] width 17 height 17
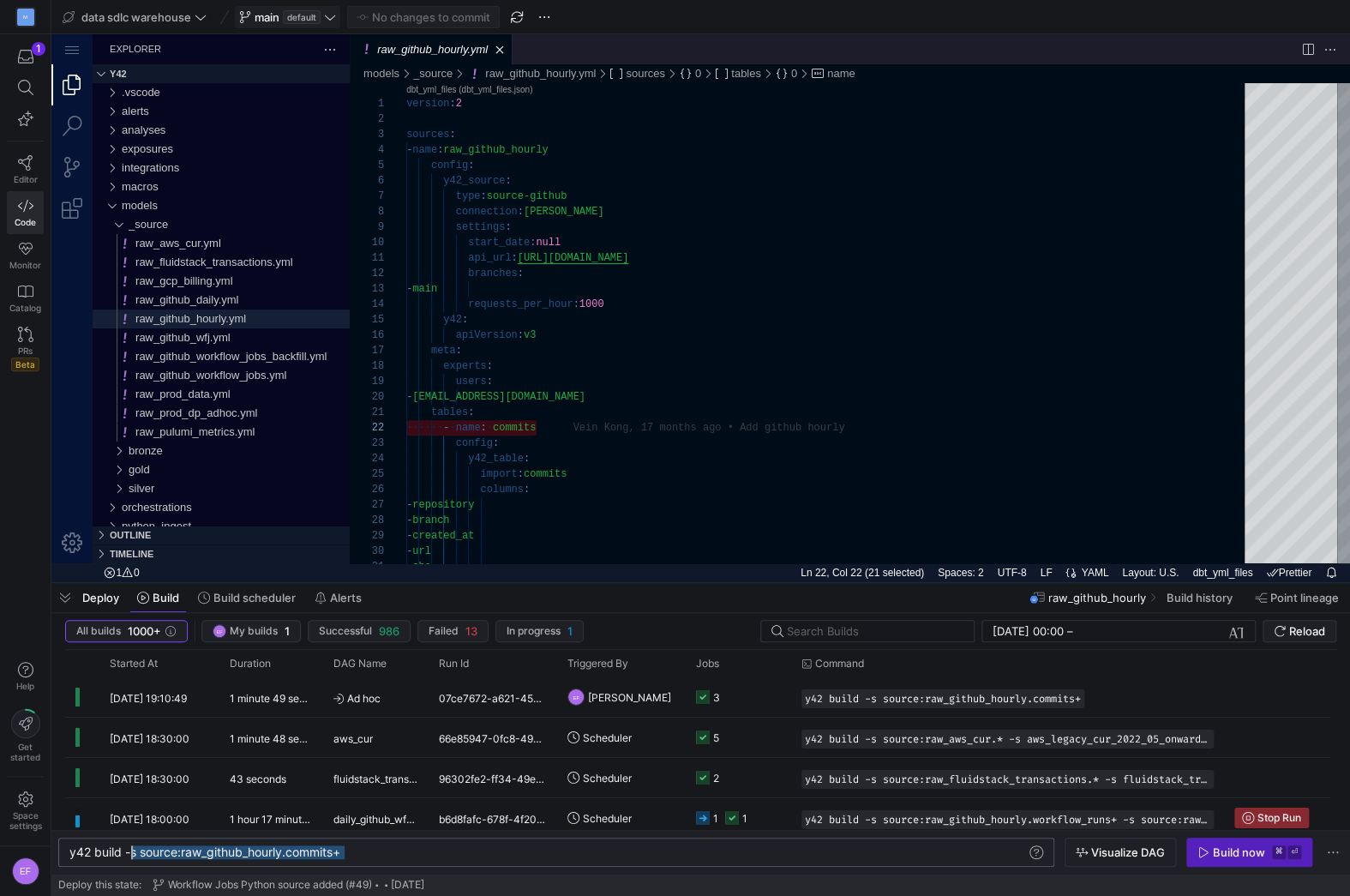
scroll to position [0, 0]
drag, startPoint x: 380, startPoint y: 851, endPoint x: -83, endPoint y: 825, distance: 463.7
click at [70, 845] on div "y42 build -s source:raw_github_hourly.commits+" at bounding box center [548, 852] width 957 height 14
